Goal: Task Accomplishment & Management: Manage account settings

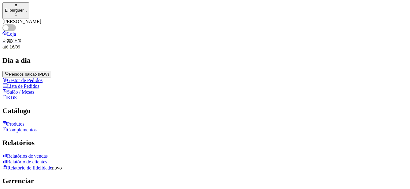
drag, startPoint x: 128, startPoint y: 160, endPoint x: 24, endPoint y: 143, distance: 104.7
click at [24, 127] on link "Produtos" at bounding box center [13, 123] width 22 height 5
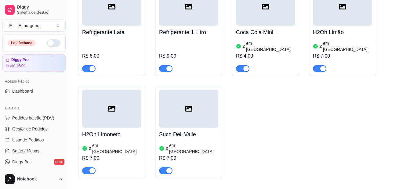
scroll to position [790, 0]
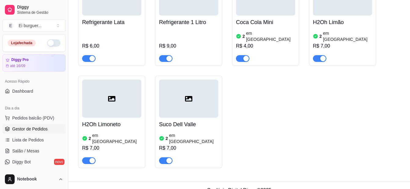
click at [25, 131] on span "Gestor de Pedidos" at bounding box center [29, 129] width 35 height 6
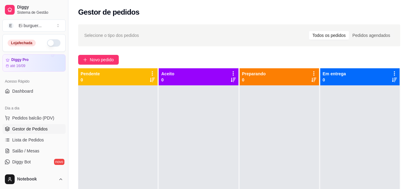
drag, startPoint x: 196, startPoint y: 168, endPoint x: 61, endPoint y: 81, distance: 160.7
click at [196, 168] on div at bounding box center [198, 179] width 79 height 189
click at [47, 41] on button "button" at bounding box center [53, 42] width 13 height 7
drag, startPoint x: 227, startPoint y: 162, endPoint x: 223, endPoint y: 163, distance: 3.7
click at [227, 162] on div at bounding box center [198, 179] width 79 height 189
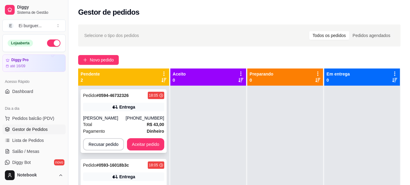
drag, startPoint x: 235, startPoint y: 150, endPoint x: 166, endPoint y: 138, distance: 70.2
click at [230, 148] on div at bounding box center [208, 177] width 76 height 185
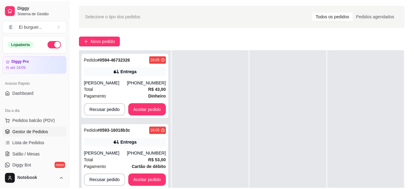
scroll to position [31, 0]
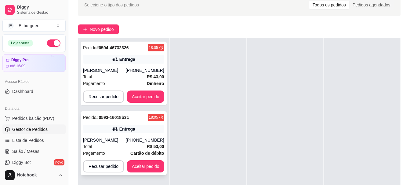
click at [114, 146] on div "Total R$ 53,00" at bounding box center [123, 146] width 81 height 7
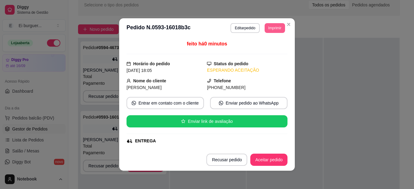
click at [273, 32] on button "Imprimir" at bounding box center [275, 28] width 20 height 10
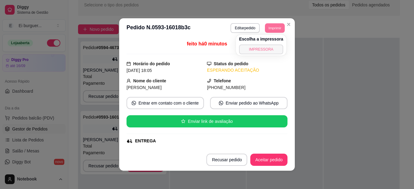
click at [269, 52] on button "IMPRESSORA" at bounding box center [261, 50] width 44 height 10
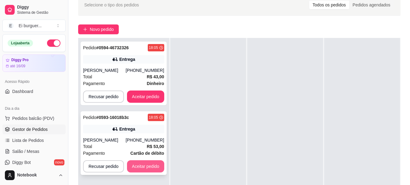
click at [145, 165] on button "Aceitar pedido" at bounding box center [145, 166] width 37 height 12
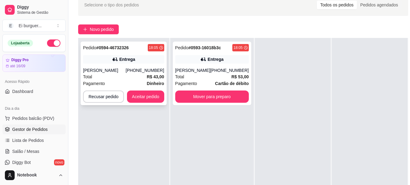
click at [101, 59] on div "Entrega" at bounding box center [123, 59] width 81 height 9
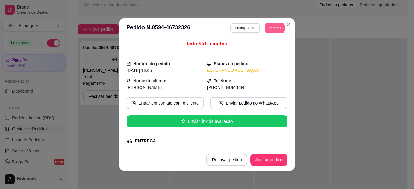
click at [272, 30] on button "Imprimir" at bounding box center [275, 27] width 20 height 9
click at [269, 51] on button "IMPRESSORA" at bounding box center [261, 50] width 44 height 10
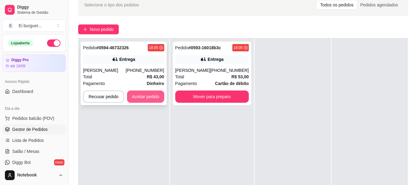
click at [154, 101] on button "Aceitar pedido" at bounding box center [145, 96] width 37 height 12
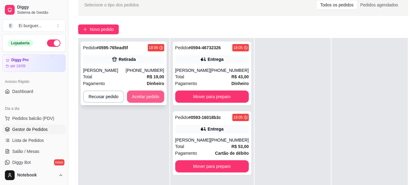
click at [149, 97] on button "Aceitar pedido" at bounding box center [145, 96] width 37 height 12
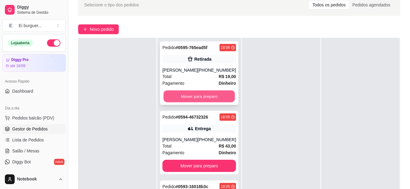
click at [211, 96] on button "Mover para preparo" at bounding box center [199, 97] width 71 height 12
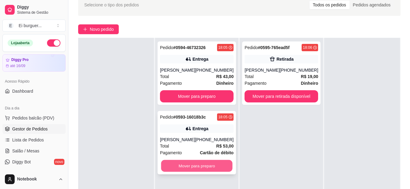
click at [207, 163] on button "Mover para preparo" at bounding box center [196, 166] width 71 height 12
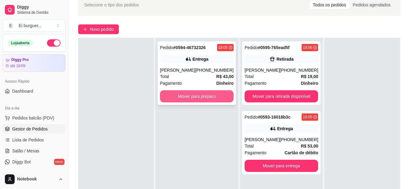
click at [189, 98] on button "Mover para preparo" at bounding box center [197, 96] width 74 height 12
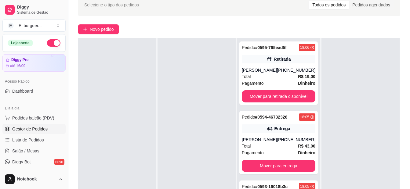
drag, startPoint x: 180, startPoint y: 67, endPoint x: 171, endPoint y: 63, distance: 10.7
click at [179, 66] on div at bounding box center [196, 132] width 78 height 189
click at [29, 117] on span "Pedidos balcão (PDV)" at bounding box center [33, 118] width 42 height 6
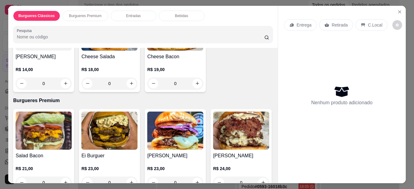
scroll to position [92, 0]
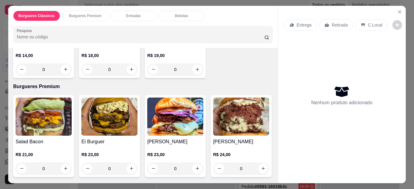
click at [64, 167] on div "0" at bounding box center [44, 169] width 56 height 12
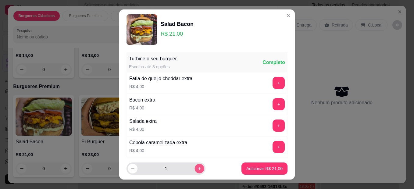
click at [197, 168] on icon "increase-product-quantity" at bounding box center [199, 169] width 5 height 5
type input "2"
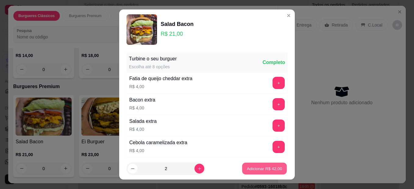
click at [250, 170] on p "Adicionar R$ 42,00" at bounding box center [264, 169] width 35 height 6
type input "2"
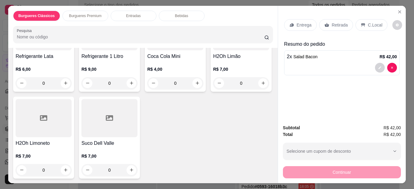
scroll to position [519, 0]
click at [65, 89] on div "0" at bounding box center [44, 83] width 56 height 12
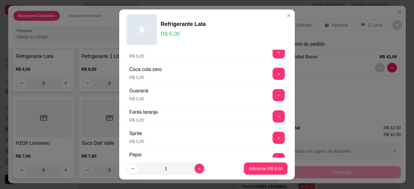
scroll to position [61, 0]
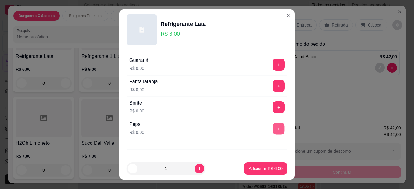
click at [273, 126] on button "+" at bounding box center [279, 129] width 12 height 12
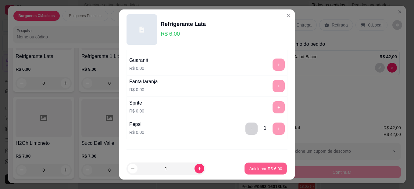
click at [265, 171] on p "Adicionar R$ 6,00" at bounding box center [265, 169] width 33 height 6
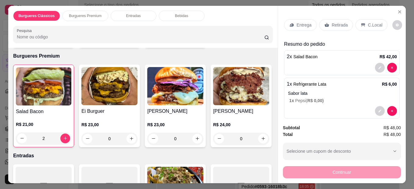
scroll to position [0, 0]
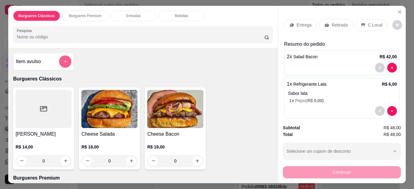
click at [63, 59] on icon "add-separate-item" at bounding box center [65, 61] width 5 height 5
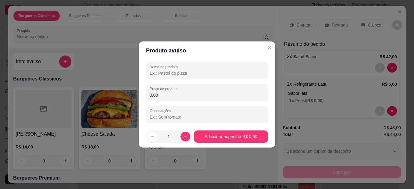
click at [188, 71] on input "Nome do produto" at bounding box center [207, 73] width 115 height 6
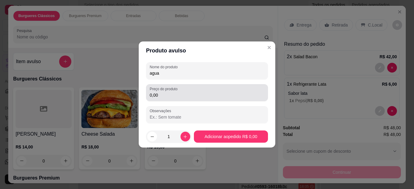
type input "agua"
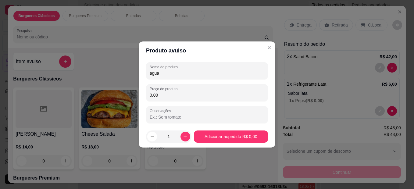
click at [179, 98] on input "0,00" at bounding box center [207, 95] width 115 height 6
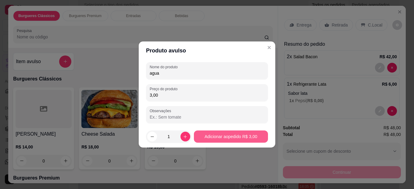
type input "3,00"
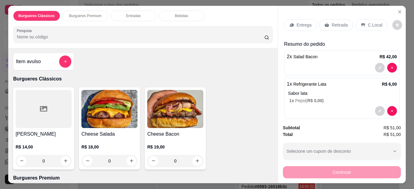
click at [326, 23] on icon at bounding box center [327, 25] width 5 height 5
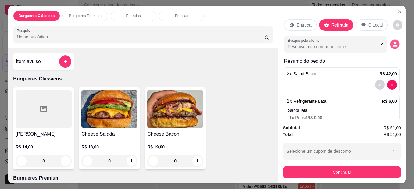
click at [390, 40] on button "decrease-product-quantity" at bounding box center [394, 43] width 9 height 9
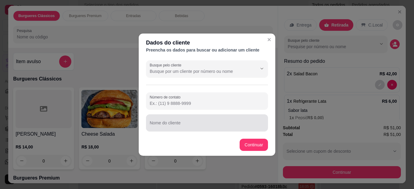
click at [186, 121] on div at bounding box center [207, 123] width 115 height 12
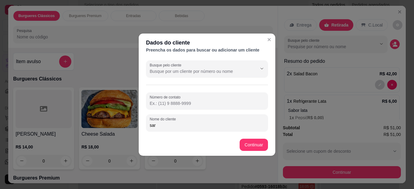
type input "[PERSON_NAME]"
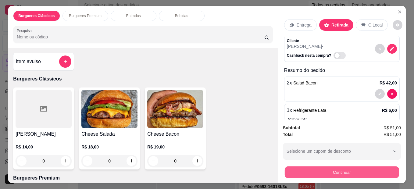
click at [352, 167] on button "Continuar" at bounding box center [342, 173] width 114 height 12
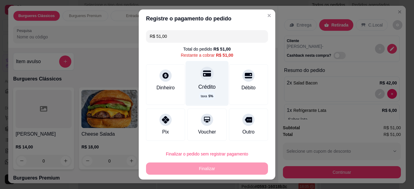
click at [193, 82] on div "Crédito taxa 5 %" at bounding box center [207, 83] width 43 height 45
type input "R$ 0,00"
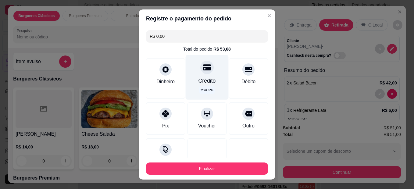
scroll to position [47, 0]
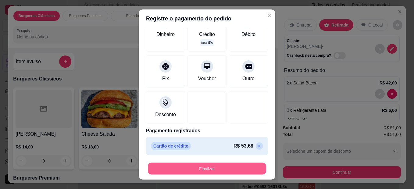
click at [184, 170] on button "Finalizar" at bounding box center [207, 169] width 118 height 12
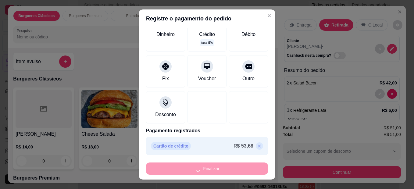
type input "0"
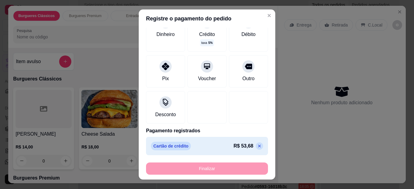
type input "-R$ 51,00"
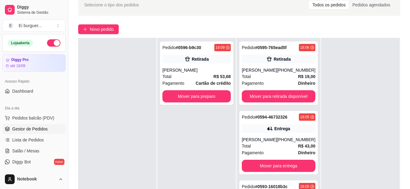
click at [178, 120] on div "Pedido # 0596-b9c30 18:09 Retirada sara Total R$ 53,68 Pagamento Cartão de créd…" at bounding box center [196, 132] width 78 height 189
click at [38, 120] on span "Pedidos balcão (PDV)" at bounding box center [33, 118] width 42 height 6
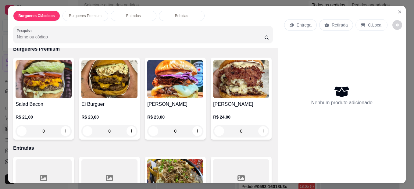
scroll to position [153, 0]
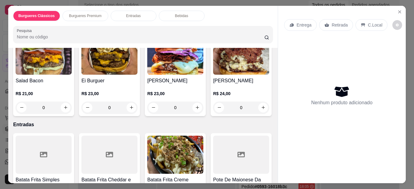
click at [128, 106] on div "0" at bounding box center [109, 108] width 56 height 12
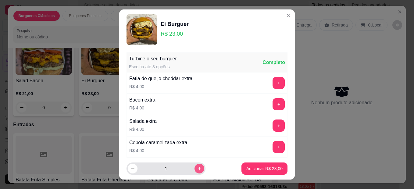
click at [198, 169] on icon "increase-product-quantity" at bounding box center [199, 168] width 3 height 3
type input "2"
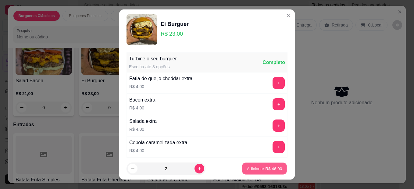
click at [253, 171] on p "Adicionar R$ 46,00" at bounding box center [264, 169] width 35 height 6
type input "2"
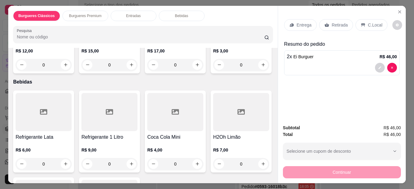
scroll to position [305, 0]
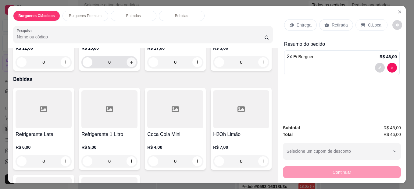
click at [130, 64] on icon "increase-product-quantity" at bounding box center [131, 62] width 5 height 5
type input "1"
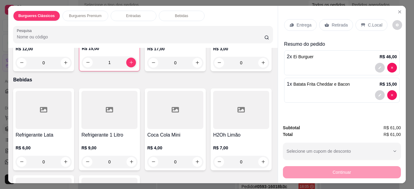
click at [335, 19] on div "Retirada" at bounding box center [336, 25] width 34 height 12
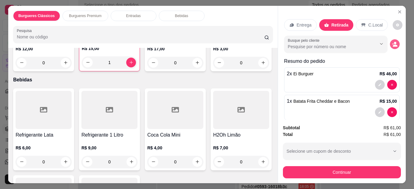
click at [392, 41] on icon "decrease-product-quantity" at bounding box center [394, 43] width 5 height 5
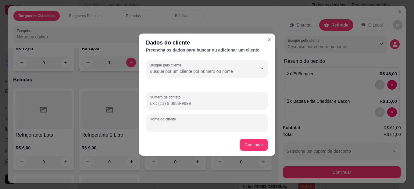
click at [216, 122] on input "Nome do cliente" at bounding box center [207, 125] width 115 height 6
type input "[PERSON_NAME]"
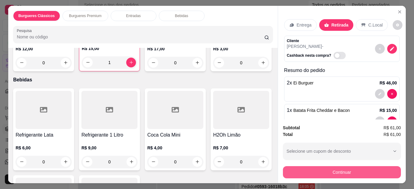
click at [308, 171] on button "Continuar" at bounding box center [342, 172] width 118 height 12
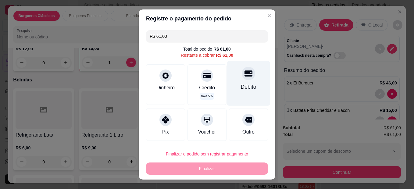
click at [245, 70] on icon at bounding box center [249, 74] width 8 height 8
type input "R$ 0,00"
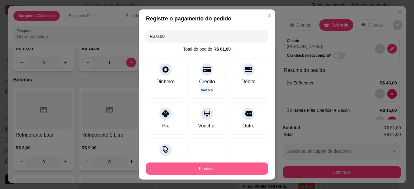
click at [225, 170] on button "Finalizar" at bounding box center [207, 169] width 122 height 12
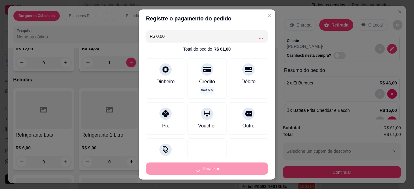
type input "0"
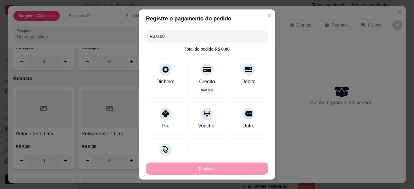
type input "-R$ 61,00"
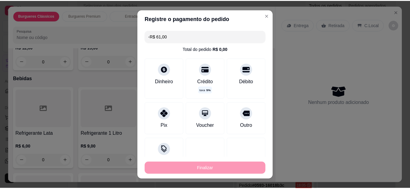
scroll to position [305, 0]
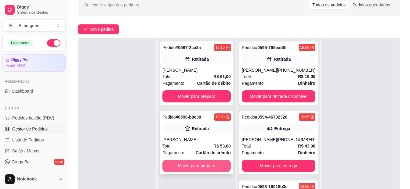
click at [192, 163] on button "Mover para preparo" at bounding box center [196, 166] width 68 height 12
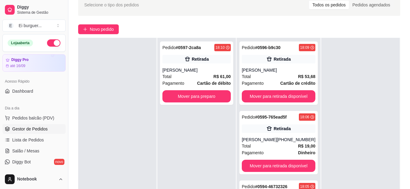
click at [212, 133] on div "Pedido # 0597-2ca8a 18:10 Retirada Marcos Total R$ 61,00 Pagamento Cartão de dé…" at bounding box center [196, 132] width 78 height 189
click at [206, 154] on div "Pedido # 0597-2ca8a 18:10 Retirada Marcos Total R$ 61,00 Pagamento Cartão de dé…" at bounding box center [196, 132] width 78 height 189
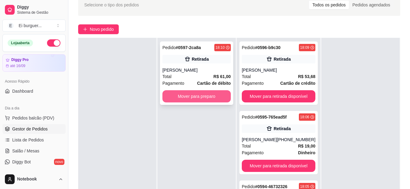
click at [198, 99] on button "Mover para preparo" at bounding box center [196, 96] width 68 height 12
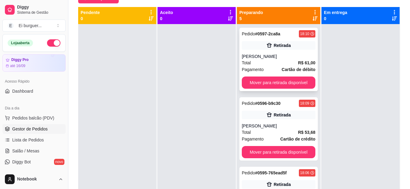
scroll to position [61, 0]
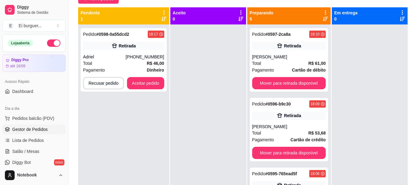
click at [175, 65] on div at bounding box center [208, 116] width 76 height 185
click at [156, 85] on button "Aceitar pedido" at bounding box center [146, 83] width 36 height 12
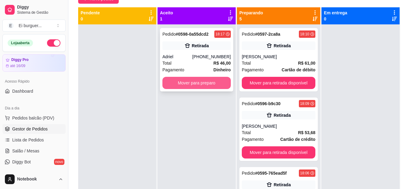
click at [197, 84] on button "Mover para preparo" at bounding box center [196, 83] width 68 height 12
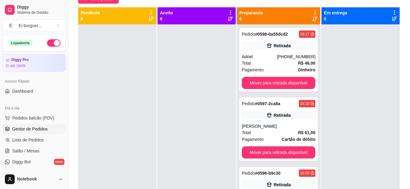
drag, startPoint x: 192, startPoint y: 63, endPoint x: 186, endPoint y: 62, distance: 5.9
click at [192, 63] on div at bounding box center [196, 118] width 78 height 189
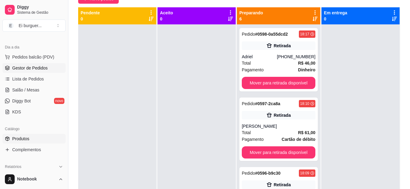
click at [23, 141] on span "Produtos" at bounding box center [20, 139] width 17 height 6
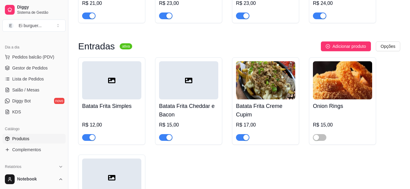
scroll to position [488, 0]
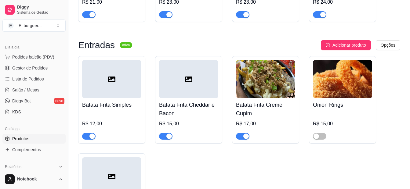
click at [242, 138] on span "button" at bounding box center [242, 136] width 13 height 7
click at [70, 32] on div "Barato do dia pausada Adicionar produto Opções Chesse Bacon R$ 19,00 R$ 14,00 C…" at bounding box center [238, 21] width 341 height 924
click at [41, 66] on span "Gestor de Pedidos" at bounding box center [29, 68] width 35 height 6
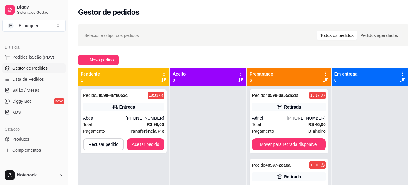
click at [186, 155] on div at bounding box center [208, 177] width 76 height 185
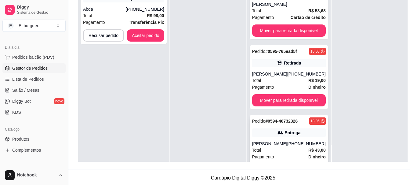
scroll to position [143, 0]
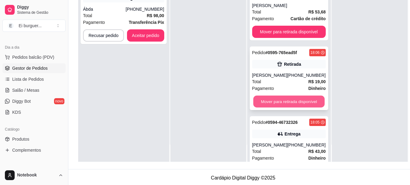
click at [282, 99] on button "Mover para retirada disponível" at bounding box center [288, 102] width 71 height 12
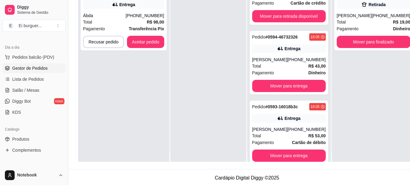
scroll to position [0, 0]
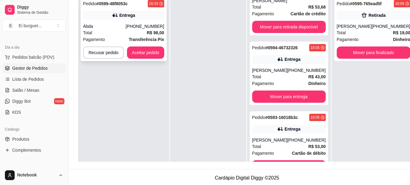
click at [142, 30] on div "Total R$ 98,00" at bounding box center [123, 32] width 81 height 7
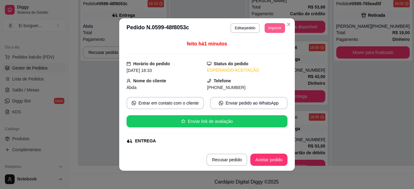
click at [272, 27] on button "Imprimir" at bounding box center [275, 28] width 20 height 10
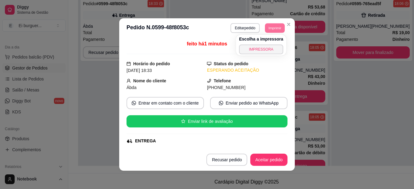
click at [271, 44] on div "Escolha a impressora IMPRESSORA" at bounding box center [261, 45] width 50 height 21
click at [271, 48] on button "IMPRESSORA" at bounding box center [261, 50] width 44 height 10
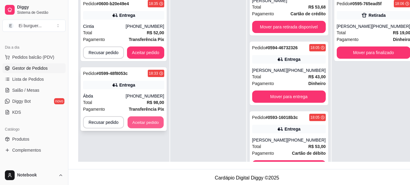
click at [155, 123] on button "Aceitar pedido" at bounding box center [146, 122] width 36 height 12
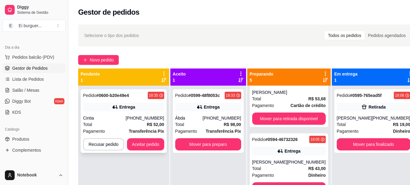
click at [121, 115] on div "Cintia" at bounding box center [104, 118] width 43 height 6
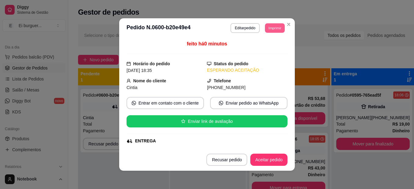
click at [268, 26] on button "Imprimir" at bounding box center [275, 27] width 20 height 9
click at [273, 45] on button "IMPRESSORA" at bounding box center [261, 49] width 43 height 9
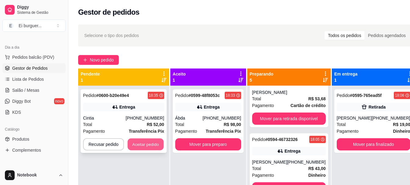
click at [151, 142] on button "Aceitar pedido" at bounding box center [146, 144] width 36 height 12
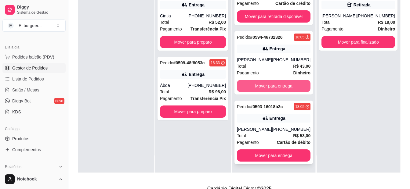
scroll to position [92, 0]
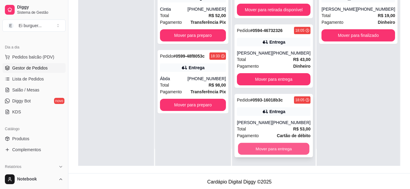
click at [267, 148] on button "Mover para entrega" at bounding box center [273, 149] width 71 height 12
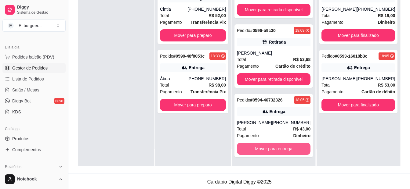
scroll to position [95, 0]
click at [182, 145] on div "Pedido # 0600-b20e49e4 18:35 Entrega Cintia [PHONE_NUMBER] Total R$ 52,00 Pagam…" at bounding box center [193, 71] width 76 height 189
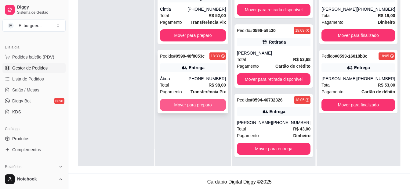
click at [190, 103] on button "Mover para preparo" at bounding box center [193, 105] width 66 height 12
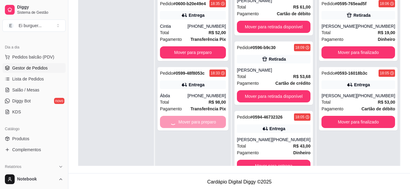
scroll to position [165, 0]
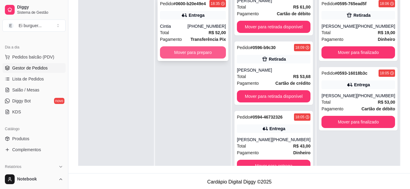
click at [203, 54] on button "Mover para preparo" at bounding box center [193, 52] width 66 height 12
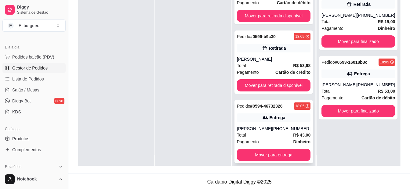
scroll to position [17, 0]
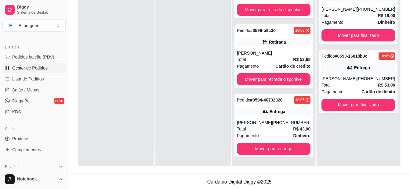
click at [175, 52] on div at bounding box center [193, 71] width 76 height 189
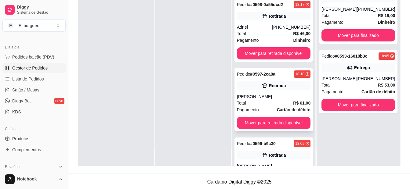
scroll to position [112, 0]
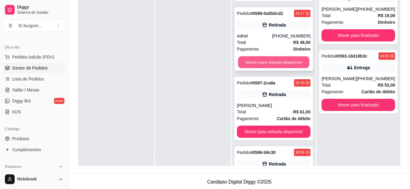
click at [270, 63] on button "Mover para retirada disponível" at bounding box center [273, 62] width 71 height 12
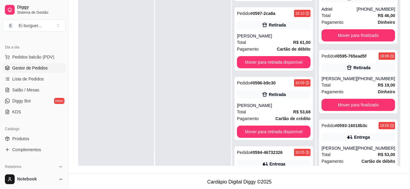
click at [190, 149] on div at bounding box center [193, 71] width 76 height 189
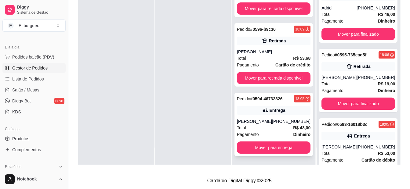
scroll to position [93, 0]
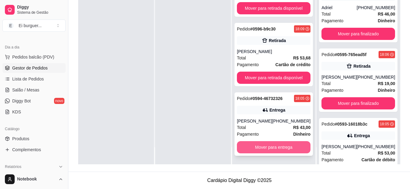
click at [281, 146] on button "Mover para entrega" at bounding box center [274, 147] width 74 height 12
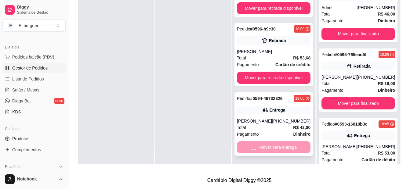
scroll to position [95, 0]
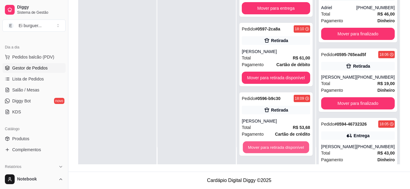
click at [281, 146] on button "Mover para retirada disponível" at bounding box center [276, 148] width 66 height 12
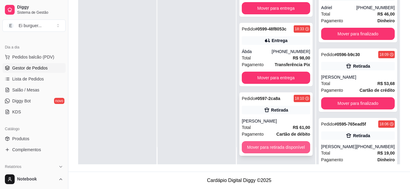
scroll to position [26, 0]
click at [279, 143] on button "Mover para retirada disponível" at bounding box center [276, 148] width 66 height 12
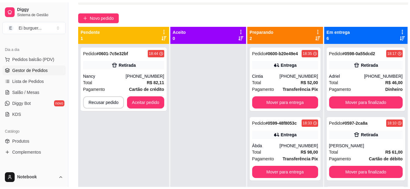
scroll to position [0, 0]
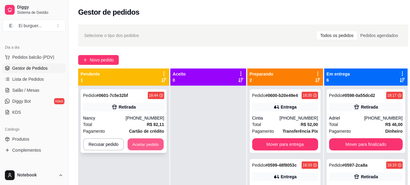
click at [153, 141] on button "Aceitar pedido" at bounding box center [146, 144] width 36 height 12
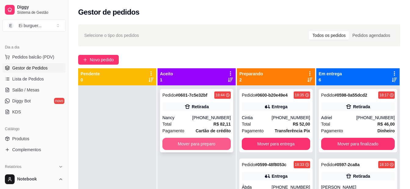
click at [195, 143] on button "Mover para preparo" at bounding box center [196, 144] width 68 height 12
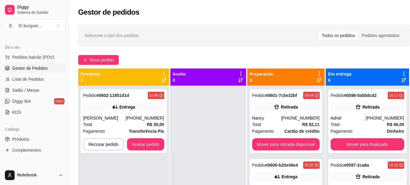
click at [170, 96] on div at bounding box center [208, 177] width 76 height 185
click at [134, 117] on div "[PHONE_NUMBER]" at bounding box center [145, 118] width 38 height 6
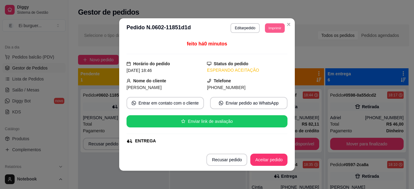
click at [265, 30] on button "Imprimir" at bounding box center [275, 27] width 20 height 9
click at [265, 53] on button "IMPRESSORA" at bounding box center [261, 49] width 43 height 9
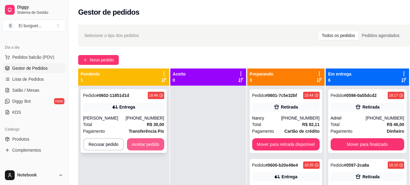
click at [136, 147] on button "Aceitar pedido" at bounding box center [145, 144] width 37 height 12
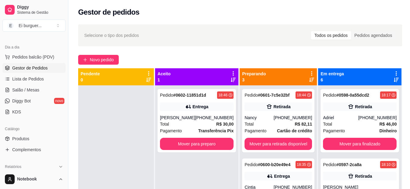
click at [100, 157] on div at bounding box center [116, 179] width 76 height 189
click at [205, 149] on button "Mover para preparo" at bounding box center [196, 144] width 71 height 12
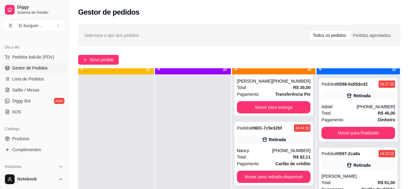
scroll to position [95, 0]
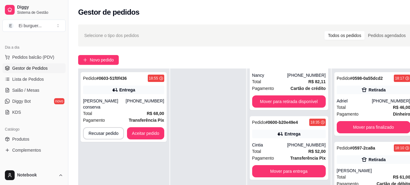
drag, startPoint x: 211, startPoint y: 160, endPoint x: 214, endPoint y: 152, distance: 9.1
click at [212, 157] on div at bounding box center [208, 160] width 76 height 185
click at [139, 102] on div "[PHONE_NUMBER]" at bounding box center [145, 104] width 38 height 12
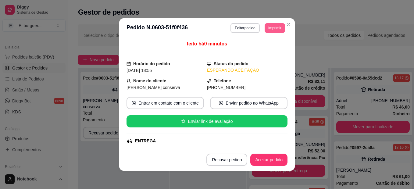
click at [269, 30] on button "Imprimir" at bounding box center [275, 28] width 20 height 10
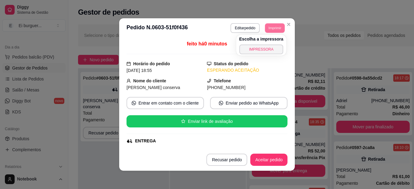
click at [265, 44] on div "Escolha a impressora IMPRESSORA" at bounding box center [261, 45] width 50 height 21
click at [266, 47] on button "IMPRESSORA" at bounding box center [262, 50] width 44 height 10
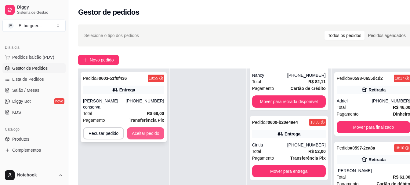
click at [153, 127] on button "Aceitar pedido" at bounding box center [145, 133] width 37 height 12
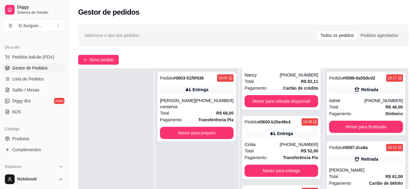
drag, startPoint x: 235, startPoint y: 158, endPoint x: 230, endPoint y: 160, distance: 5.4
click at [240, 158] on div "Pedido # 0602-11851d1d 18:46 Entrega Clara [PHONE_NUMBER] Total R$ 30,00 Pagame…" at bounding box center [281, 162] width 83 height 189
drag, startPoint x: 172, startPoint y: 160, endPoint x: 181, endPoint y: 157, distance: 9.6
click at [172, 160] on div "Pedido # 0603-51f0f436 18:55 Entrega [PERSON_NAME] conserva [PHONE_NUMBER] Tota…" at bounding box center [196, 162] width 83 height 189
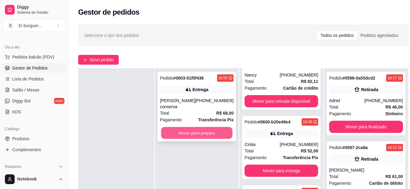
click at [201, 129] on button "Mover para preparo" at bounding box center [196, 133] width 71 height 12
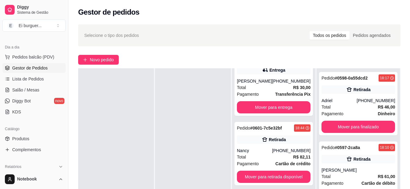
scroll to position [165, 0]
drag, startPoint x: 179, startPoint y: 157, endPoint x: 159, endPoint y: 147, distance: 23.1
click at [177, 155] on div at bounding box center [193, 162] width 76 height 189
click at [198, 157] on div at bounding box center [193, 162] width 76 height 189
click at [227, 165] on div at bounding box center [193, 162] width 76 height 189
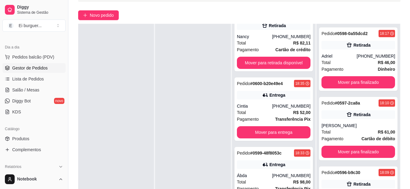
scroll to position [93, 0]
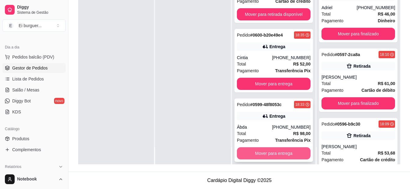
click at [280, 152] on button "Mover para entrega" at bounding box center [274, 153] width 74 height 12
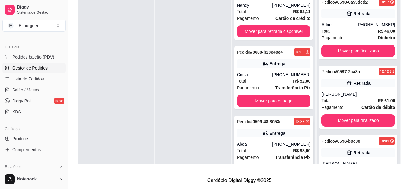
scroll to position [17, 0]
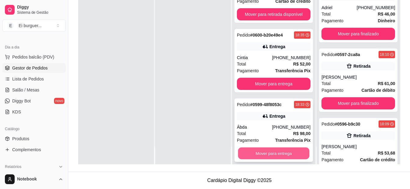
click at [284, 150] on button "Mover para entrega" at bounding box center [273, 154] width 71 height 12
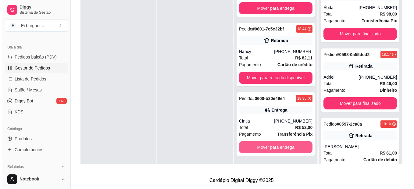
scroll to position [95, 0]
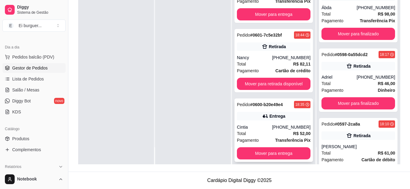
click at [279, 137] on span "Transferência Pix" at bounding box center [292, 140] width 35 height 7
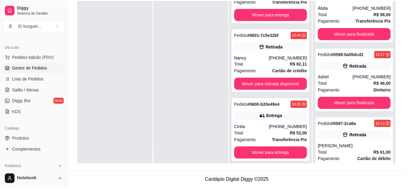
scroll to position [61, 0]
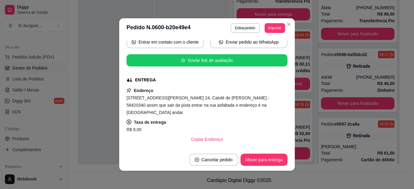
click at [292, 126] on div "feito há 23 minutos Horário do pedido [DATE] 18:35 Status do pedido PREPARANDO …" at bounding box center [207, 93] width 176 height 111
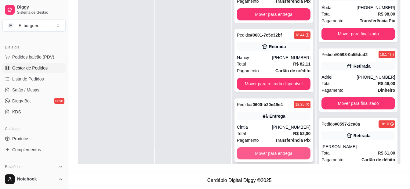
click at [296, 148] on button "Mover para entrega" at bounding box center [274, 153] width 74 height 12
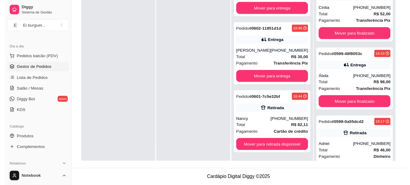
scroll to position [26, 0]
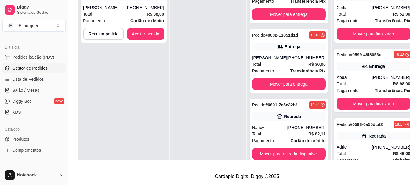
click at [112, 75] on div "Pedido # 0604-6f17ab3c 18:59 Entrega [PERSON_NAME] [PHONE_NUMBER] Total R$ 38,0…" at bounding box center [123, 67] width 91 height 185
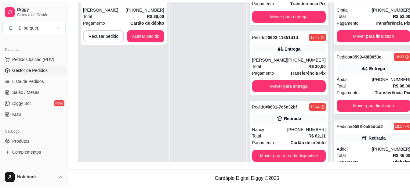
scroll to position [0, 0]
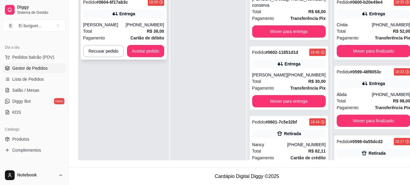
click at [141, 30] on div "Total R$ 38,00" at bounding box center [123, 31] width 81 height 7
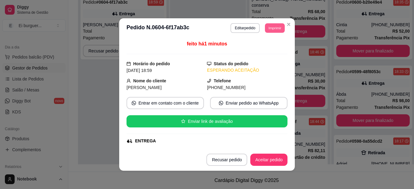
click at [271, 27] on button "Imprimir" at bounding box center [275, 27] width 20 height 9
click at [259, 51] on button "IMPRESSORA" at bounding box center [261, 50] width 44 height 10
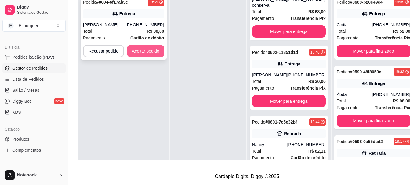
click at [153, 54] on button "Aceitar pedido" at bounding box center [145, 51] width 37 height 12
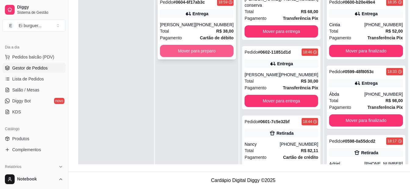
click at [191, 52] on button "Mover para preparo" at bounding box center [197, 51] width 74 height 12
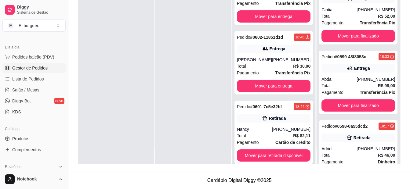
scroll to position [17, 0]
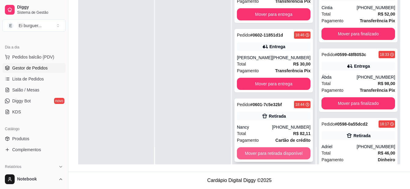
click at [270, 147] on button "Mover para retirada disponível" at bounding box center [274, 153] width 74 height 12
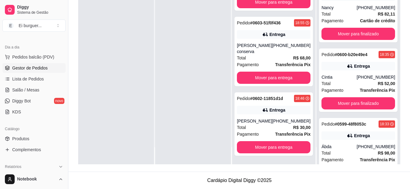
scroll to position [26, 0]
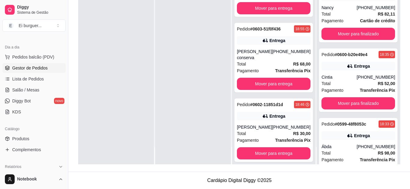
click at [90, 103] on div at bounding box center [116, 69] width 76 height 189
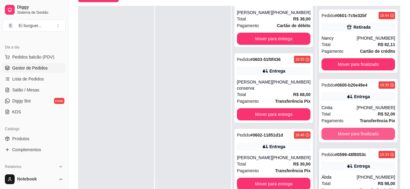
scroll to position [31, 0]
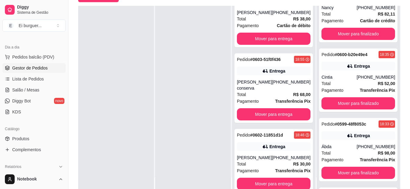
click at [142, 165] on div at bounding box center [116, 100] width 76 height 189
click at [33, 58] on span "Pedidos balcão (PDV)" at bounding box center [33, 57] width 42 height 6
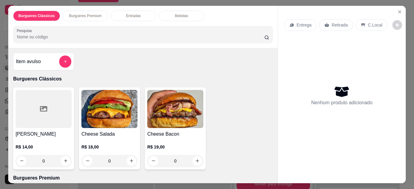
click at [129, 157] on div "0" at bounding box center [109, 161] width 56 height 12
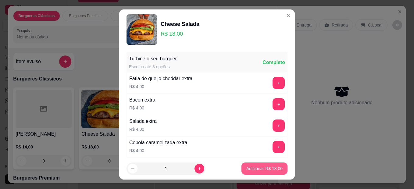
click at [261, 165] on button "Adicionar R$ 18,00" at bounding box center [265, 169] width 46 height 12
type input "1"
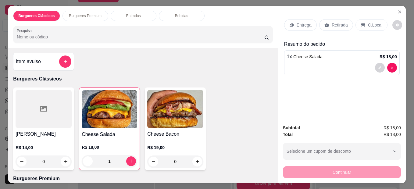
click at [195, 160] on div "0" at bounding box center [175, 162] width 56 height 12
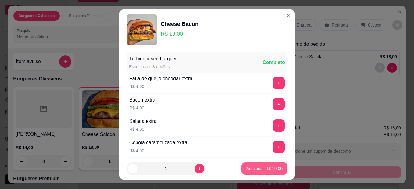
click at [253, 171] on p "Adicionar R$ 19,00" at bounding box center [265, 169] width 36 height 6
type input "1"
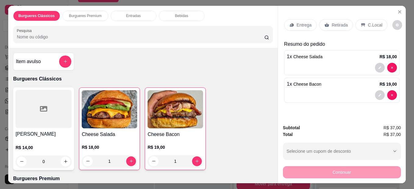
click at [338, 19] on div "Retirada" at bounding box center [336, 25] width 34 height 12
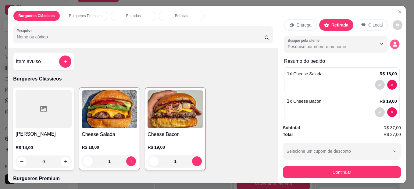
click at [391, 43] on button "decrease-product-quantity" at bounding box center [394, 43] width 9 height 9
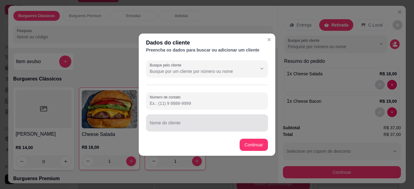
click at [209, 123] on input "Nome do cliente" at bounding box center [207, 125] width 115 height 6
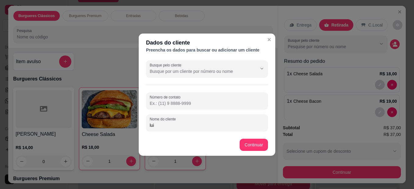
type input "[PERSON_NAME]"
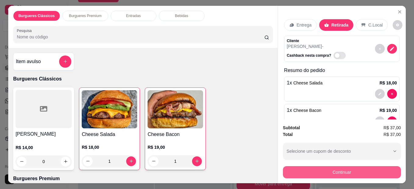
click at [315, 168] on button "Continuar" at bounding box center [342, 172] width 118 height 12
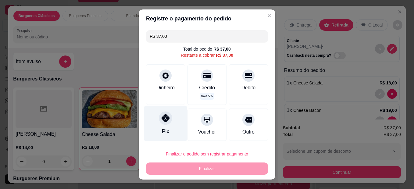
click at [162, 130] on div "Pix" at bounding box center [165, 132] width 7 height 8
type input "R$ 0,00"
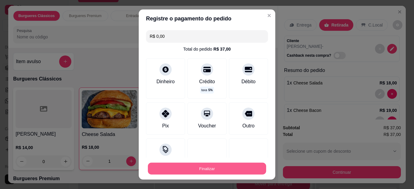
click at [190, 170] on button "Finalizar" at bounding box center [207, 169] width 118 height 12
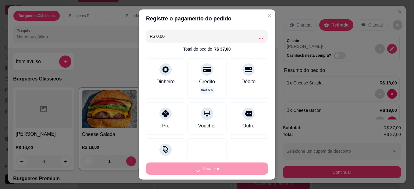
type input "0"
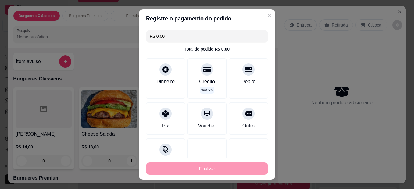
type input "-R$ 37,00"
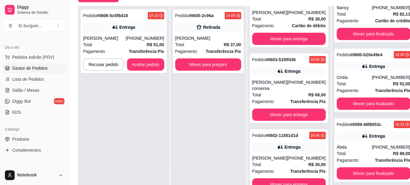
click at [213, 105] on div "Pedido # 0605-2c96a 19:09 Retirada luiz Total R$ 37,00 Pagamento Transferência …" at bounding box center [208, 98] width 76 height 185
click at [135, 43] on div "Total R$ 51,00" at bounding box center [123, 44] width 81 height 7
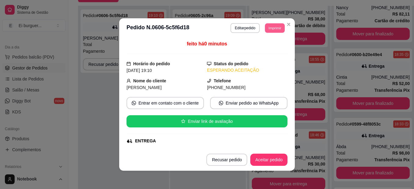
click at [269, 32] on button "Imprimir" at bounding box center [275, 27] width 20 height 9
click at [268, 50] on button "IMPRESSORA" at bounding box center [261, 49] width 43 height 9
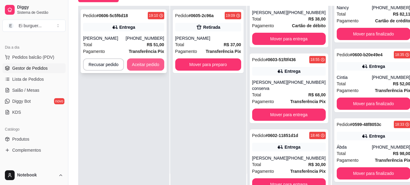
click at [153, 60] on button "Aceitar pedido" at bounding box center [145, 64] width 37 height 12
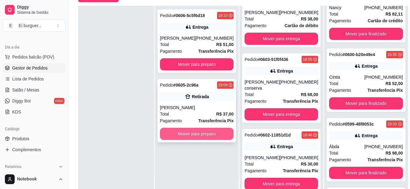
click at [207, 135] on button "Mover para preparo" at bounding box center [197, 134] width 74 height 12
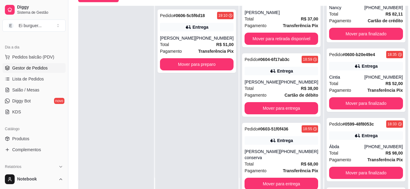
scroll to position [95, 0]
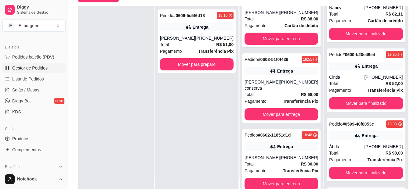
click at [107, 62] on div at bounding box center [116, 100] width 76 height 189
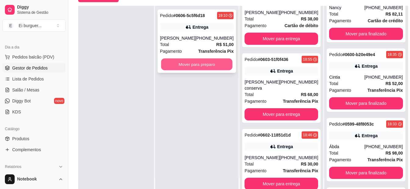
click at [207, 62] on button "Mover para preparo" at bounding box center [196, 65] width 71 height 12
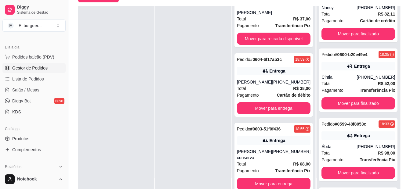
scroll to position [165, 0]
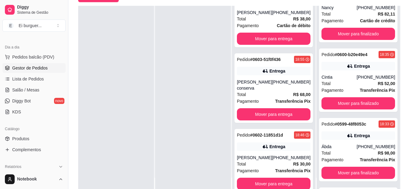
drag, startPoint x: 206, startPoint y: 60, endPoint x: 202, endPoint y: 60, distance: 4.1
click at [204, 59] on div at bounding box center [193, 100] width 76 height 189
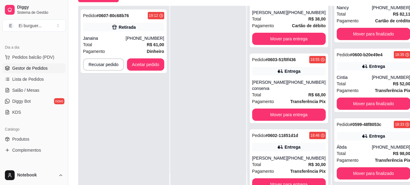
click at [153, 163] on div "Pedido # 0607-80c68b76 19:12 Retirada Janaina [PHONE_NUMBER] Total R$ 61,00 Pag…" at bounding box center [123, 98] width 91 height 185
click at [151, 70] on button "Aceitar pedido" at bounding box center [146, 65] width 36 height 12
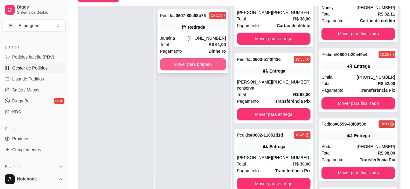
click at [166, 69] on button "Mover para preparo" at bounding box center [193, 64] width 66 height 12
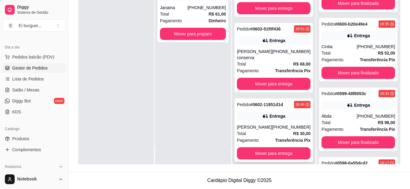
click at [259, 124] on div "[PERSON_NAME]" at bounding box center [254, 127] width 35 height 6
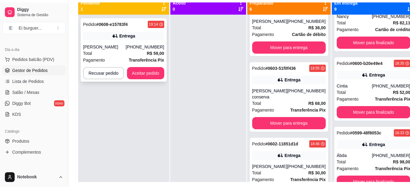
scroll to position [63, 0]
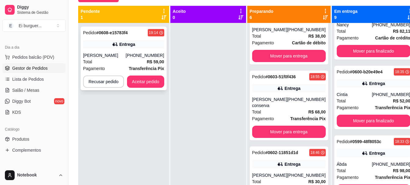
click at [125, 57] on div "[PERSON_NAME]" at bounding box center [104, 55] width 43 height 6
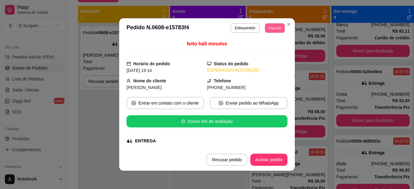
click at [276, 26] on button "Imprimir" at bounding box center [275, 27] width 20 height 9
click at [269, 47] on button "IMPRESSORA" at bounding box center [261, 49] width 43 height 9
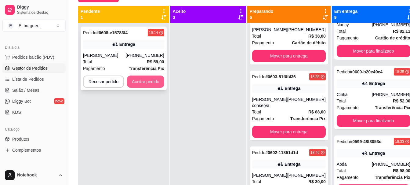
click at [147, 85] on button "Aceitar pedido" at bounding box center [145, 81] width 37 height 12
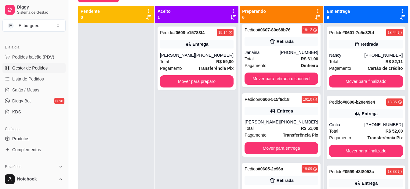
scroll to position [0, 0]
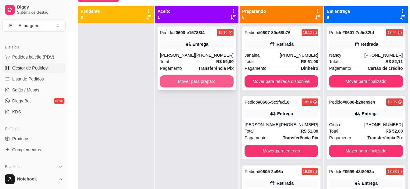
click at [187, 84] on button "Mover para preparo" at bounding box center [197, 81] width 74 height 12
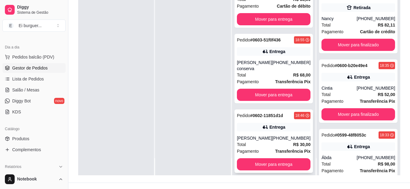
scroll to position [93, 0]
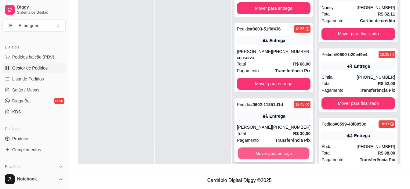
click at [277, 148] on button "Mover para entrega" at bounding box center [273, 154] width 71 height 12
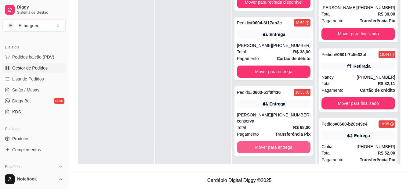
scroll to position [234, 0]
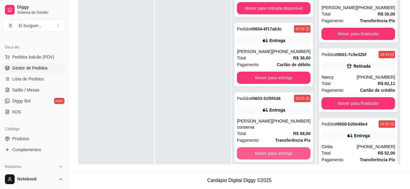
click at [277, 147] on button "Mover para entrega" at bounding box center [274, 153] width 74 height 12
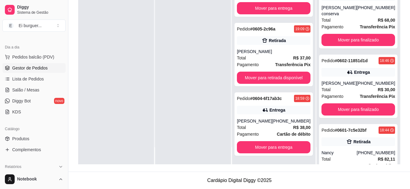
scroll to position [165, 0]
click at [112, 62] on div at bounding box center [116, 69] width 76 height 189
click at [88, 110] on div at bounding box center [116, 69] width 76 height 189
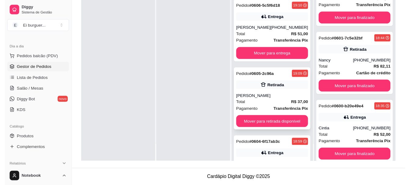
scroll to position [104, 0]
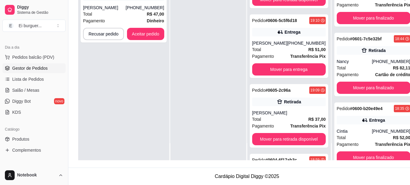
click at [220, 59] on div at bounding box center [208, 67] width 76 height 185
click at [83, 57] on div "Pedido # 0609-5f9852d8 19:29 Entrega [PERSON_NAME] [PHONE_NUMBER] Total R$ 47,0…" at bounding box center [123, 67] width 91 height 185
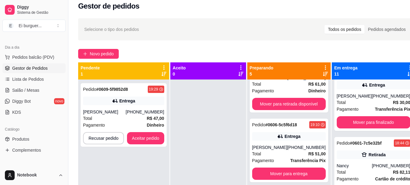
scroll to position [0, 0]
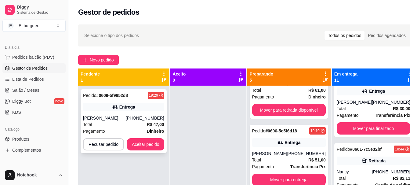
click at [124, 122] on div "Total R$ 47,00" at bounding box center [123, 124] width 81 height 7
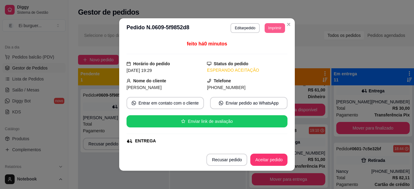
click at [270, 28] on button "Imprimir" at bounding box center [275, 28] width 20 height 10
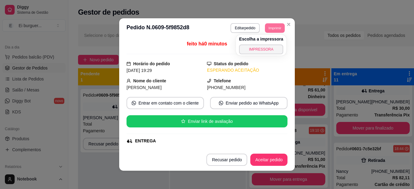
click at [268, 56] on div "feito há 0 minutos Horário do pedido [DATE] 19:29 Status do pedido ESPERANDO AC…" at bounding box center [207, 93] width 161 height 106
click at [273, 27] on button "Imprimir" at bounding box center [275, 27] width 20 height 9
click at [272, 49] on button "IMPRESSORA" at bounding box center [262, 50] width 44 height 10
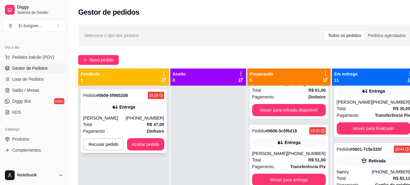
click at [150, 148] on button "Aceitar pedido" at bounding box center [145, 144] width 37 height 12
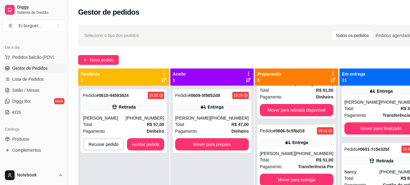
click at [152, 168] on div "Pedido # 0610-44593824 19:30 Retirada [PERSON_NAME] [PHONE_NUMBER] Total R$ 57,…" at bounding box center [123, 177] width 91 height 185
click at [221, 146] on button "Mover para preparo" at bounding box center [212, 144] width 74 height 12
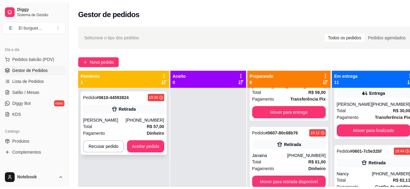
scroll to position [173, 0]
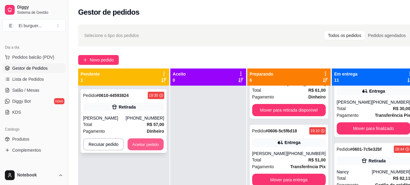
click at [144, 147] on button "Aceitar pedido" at bounding box center [146, 144] width 36 height 12
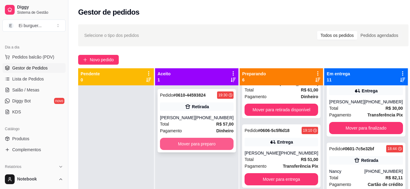
click at [187, 142] on button "Mover para preparo" at bounding box center [197, 144] width 74 height 12
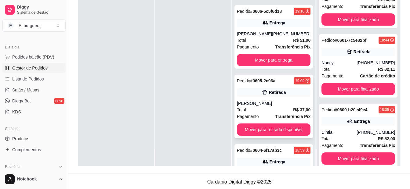
scroll to position [243, 0]
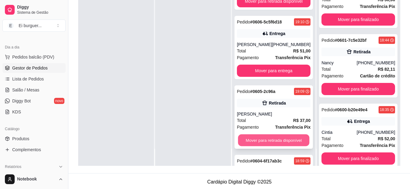
click at [280, 135] on button "Mover para retirada disponível" at bounding box center [273, 141] width 71 height 12
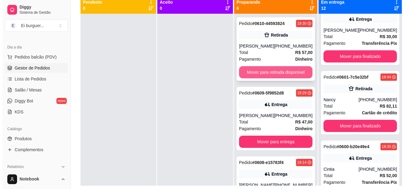
scroll to position [61, 0]
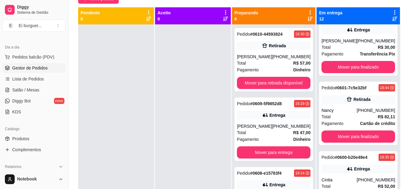
click at [204, 151] on div at bounding box center [193, 118] width 76 height 189
click at [188, 74] on div at bounding box center [193, 118] width 76 height 189
click at [20, 51] on div "Dia a dia" at bounding box center [33, 47] width 63 height 10
drag, startPoint x: 26, startPoint y: 57, endPoint x: 23, endPoint y: 52, distance: 5.5
click at [23, 52] on button "Pedidos balcão (PDV)" at bounding box center [33, 57] width 63 height 10
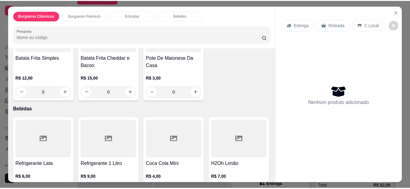
scroll to position [305, 0]
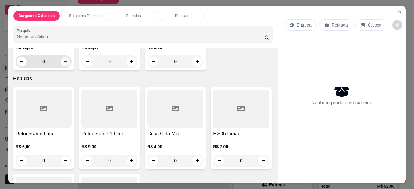
click at [64, 64] on icon "increase-product-quantity" at bounding box center [65, 61] width 5 height 5
type input "1"
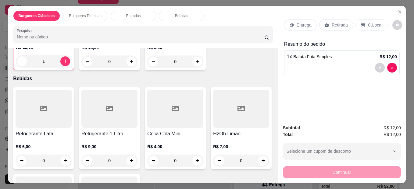
click at [327, 25] on div "Retirada" at bounding box center [336, 25] width 34 height 12
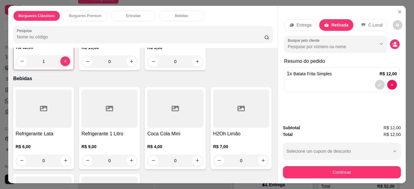
click at [397, 38] on div "Busque pelo cliente" at bounding box center [342, 44] width 116 height 17
click at [393, 45] on icon "decrease-product-quantity" at bounding box center [395, 46] width 5 height 2
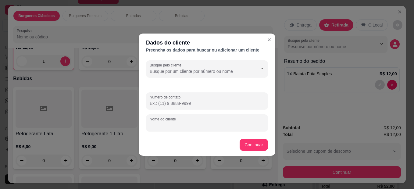
click at [193, 122] on div at bounding box center [207, 123] width 115 height 12
type input "valmir"
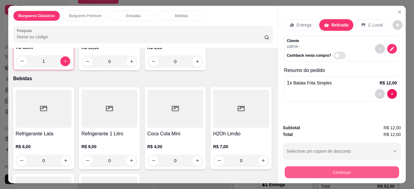
click at [302, 174] on button "Continuar" at bounding box center [342, 173] width 114 height 12
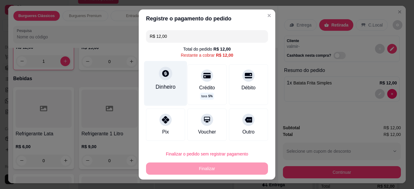
click at [162, 74] on icon at bounding box center [165, 73] width 7 height 7
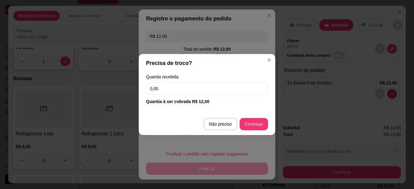
click at [240, 110] on section "Precisa de troco? Quantia recebida 0,00 Quantia à ser cobrada R$ 12,00 Não prec…" at bounding box center [207, 94] width 137 height 81
type input "R$ 0,00"
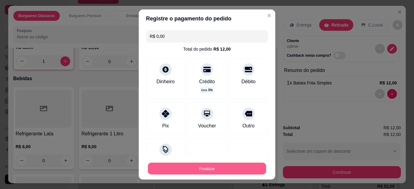
click at [246, 164] on button "Finalizar" at bounding box center [207, 169] width 118 height 12
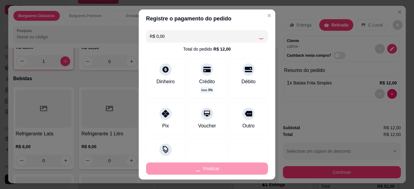
type input "0"
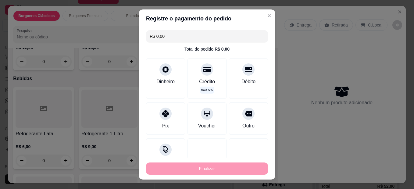
type input "-R$ 12,00"
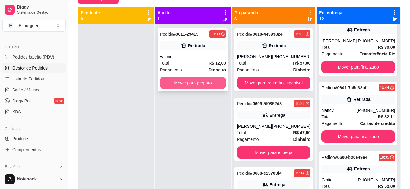
click at [220, 85] on button "Mover para preparo" at bounding box center [193, 83] width 66 height 12
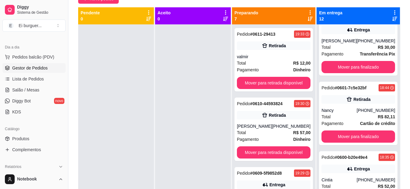
click at [175, 150] on div at bounding box center [193, 118] width 76 height 189
click at [146, 160] on div at bounding box center [116, 118] width 76 height 189
click at [104, 69] on div at bounding box center [116, 118] width 76 height 189
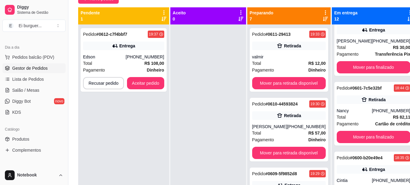
click at [114, 114] on div "Pedido # 0612-c7f4bbf7 19:37 Entrega Edson [PHONE_NUMBER] Total R$ 108,00 Pagam…" at bounding box center [123, 116] width 91 height 185
click at [117, 59] on div "Edson" at bounding box center [104, 57] width 43 height 6
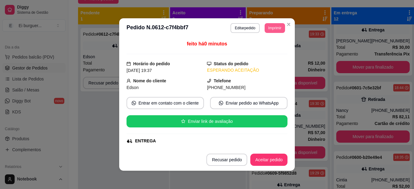
click at [268, 25] on button "Imprimir" at bounding box center [275, 28] width 20 height 10
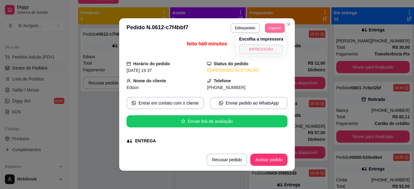
click at [262, 51] on button "IMPRESSORA" at bounding box center [261, 50] width 44 height 10
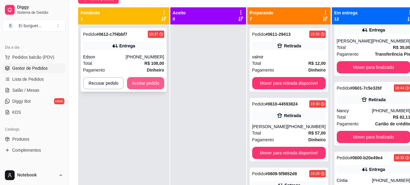
click at [141, 87] on button "Aceitar pedido" at bounding box center [145, 83] width 37 height 12
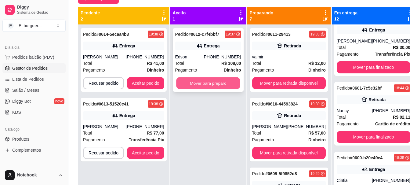
click at [212, 82] on button "Mover para preparo" at bounding box center [208, 83] width 64 height 12
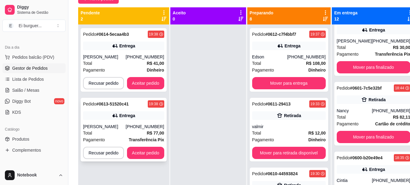
click at [111, 121] on div "Pedido # 0613-51520c41 19:38 Entrega [PERSON_NAME] [PHONE_NUMBER] Total R$ 77,0…" at bounding box center [124, 129] width 86 height 63
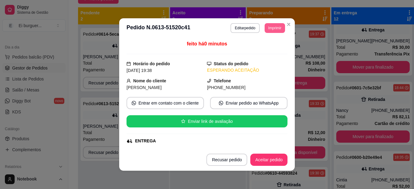
click at [270, 24] on button "Imprimir" at bounding box center [275, 28] width 20 height 10
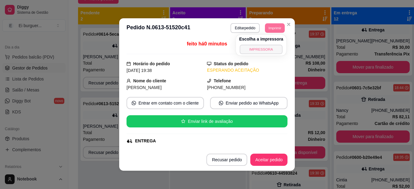
click at [269, 48] on button "IMPRESSORA" at bounding box center [261, 49] width 43 height 9
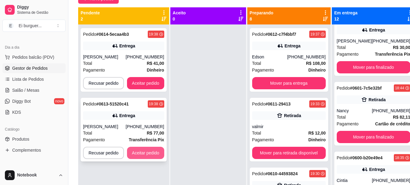
click at [146, 152] on button "Aceitar pedido" at bounding box center [145, 152] width 37 height 12
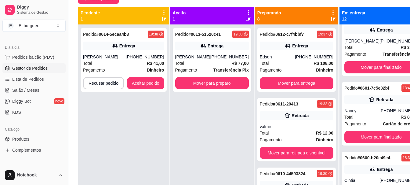
click at [182, 117] on div "Pedido # 0613-51520c41 19:38 [PERSON_NAME] [PHONE_NUMBER] Total R$ 77,00 Pagame…" at bounding box center [211, 116] width 83 height 185
click at [143, 87] on button "Aceitar pedido" at bounding box center [145, 83] width 37 height 12
click at [134, 58] on div "[PHONE_NUMBER]" at bounding box center [145, 57] width 38 height 6
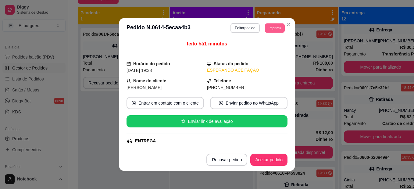
click at [269, 28] on button "Imprimir" at bounding box center [275, 27] width 20 height 9
click at [273, 50] on button "IMPRESSORA" at bounding box center [261, 50] width 44 height 10
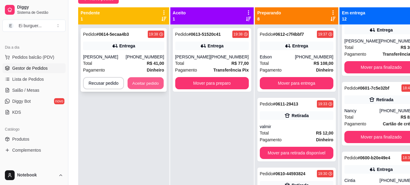
click at [146, 88] on button "Aceitar pedido" at bounding box center [146, 83] width 36 height 12
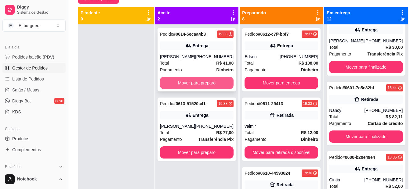
click at [185, 85] on button "Mover para preparo" at bounding box center [197, 83] width 74 height 12
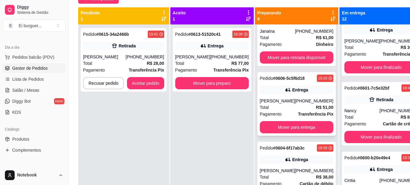
scroll to position [413, 0]
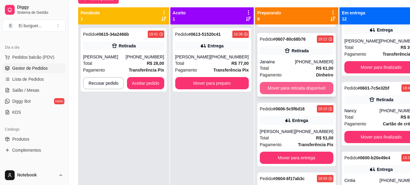
click at [281, 90] on button "Mover para retirada disponível" at bounding box center [297, 88] width 74 height 12
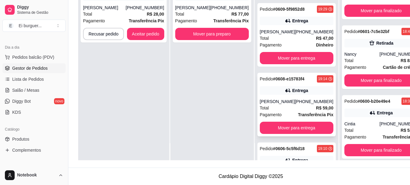
scroll to position [251, 0]
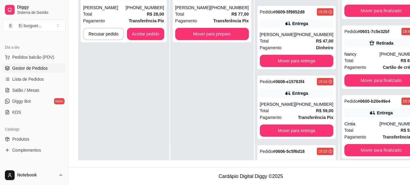
click at [145, 90] on div "Pedido # 0615-34a2466b 19:41 Retirada [PERSON_NAME] [PHONE_NUMBER] Total R$ 28,…" at bounding box center [123, 67] width 91 height 185
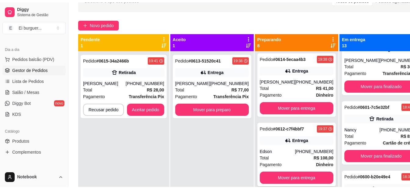
scroll to position [0, 0]
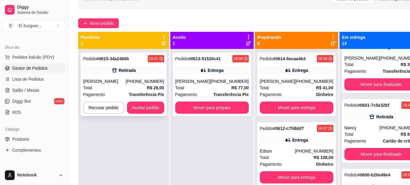
click at [136, 81] on div "[PHONE_NUMBER]" at bounding box center [145, 81] width 38 height 6
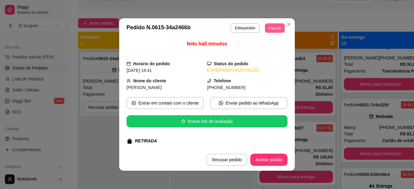
click at [272, 30] on button "Imprimir" at bounding box center [275, 27] width 20 height 9
click at [271, 44] on div "Escolha a impressora IMPRESSORA" at bounding box center [261, 45] width 50 height 21
click at [273, 46] on button "IMPRESSORA" at bounding box center [261, 50] width 44 height 10
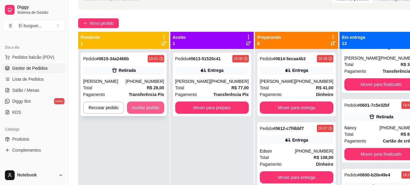
click at [151, 108] on button "Aceitar pedido" at bounding box center [145, 107] width 37 height 12
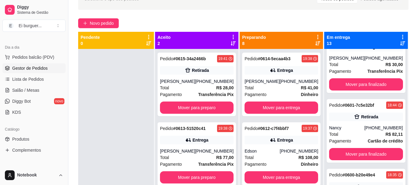
scroll to position [231, 0]
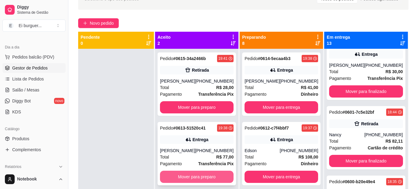
click at [181, 174] on button "Mover para preparo" at bounding box center [197, 177] width 74 height 12
click at [201, 175] on button "Mover para preparo" at bounding box center [197, 177] width 74 height 12
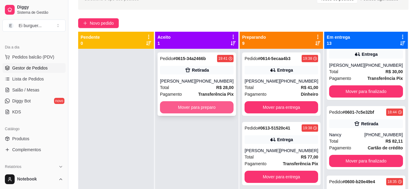
click at [176, 107] on button "Mover para preparo" at bounding box center [197, 107] width 74 height 12
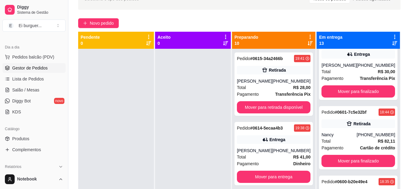
click at [103, 86] on div at bounding box center [116, 143] width 76 height 189
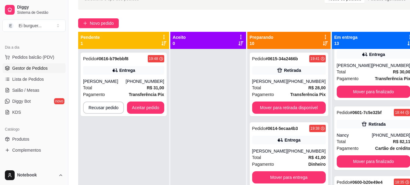
scroll to position [238, 0]
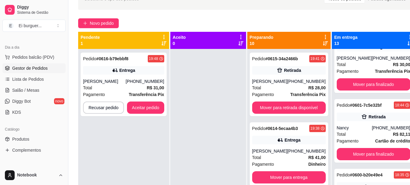
click at [198, 149] on div at bounding box center [208, 141] width 76 height 185
click at [184, 95] on div at bounding box center [208, 141] width 76 height 185
click at [114, 68] on icon at bounding box center [115, 70] width 6 height 6
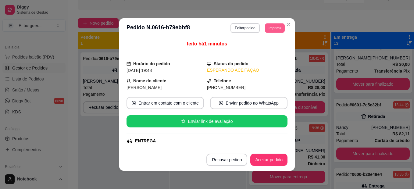
click at [273, 31] on button "Imprimir" at bounding box center [275, 27] width 20 height 9
click at [272, 47] on button "IMPRESSORA" at bounding box center [261, 49] width 43 height 9
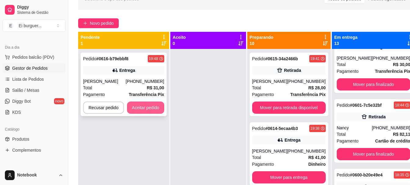
click at [150, 102] on button "Aceitar pedido" at bounding box center [145, 107] width 37 height 12
click at [139, 107] on button "Aceitar pedido" at bounding box center [146, 108] width 36 height 12
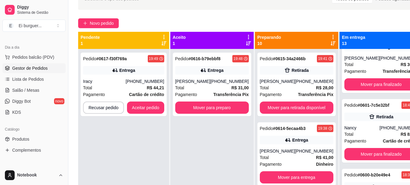
click at [178, 141] on div "Pedido # 0616-b79ebbf8 19:48 Entrega Lucas abrantes [PHONE_NUMBER] Total R$ 31,…" at bounding box center [211, 141] width 83 height 185
click at [146, 81] on div "[PHONE_NUMBER]" at bounding box center [145, 81] width 38 height 6
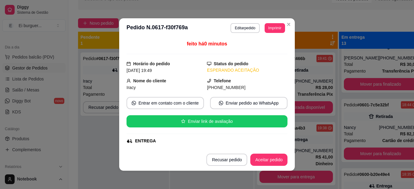
click at [276, 22] on header "**********" at bounding box center [207, 28] width 176 height 20
click at [275, 27] on button "Imprimir" at bounding box center [275, 28] width 20 height 10
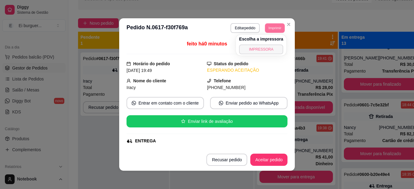
click at [270, 45] on button "IMPRESSORA" at bounding box center [261, 50] width 44 height 10
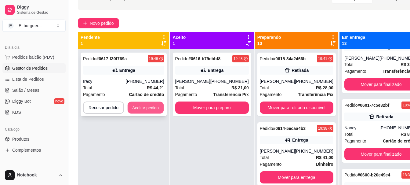
click at [148, 109] on button "Aceitar pedido" at bounding box center [146, 108] width 36 height 12
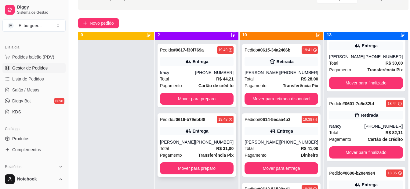
scroll to position [17, 0]
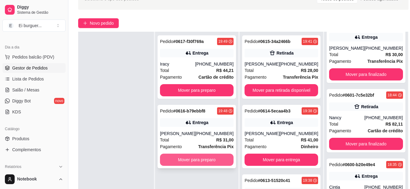
click at [200, 158] on button "Mover para preparo" at bounding box center [197, 160] width 74 height 12
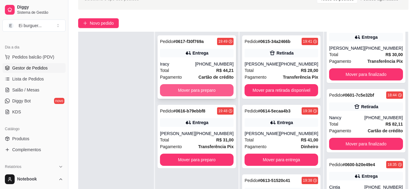
click at [209, 87] on button "Mover para preparo" at bounding box center [197, 90] width 74 height 12
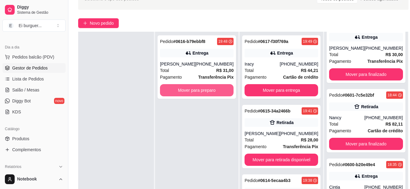
click at [198, 93] on button "Mover para preparo" at bounding box center [197, 90] width 74 height 12
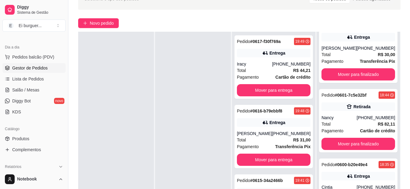
click at [186, 99] on div at bounding box center [193, 126] width 76 height 189
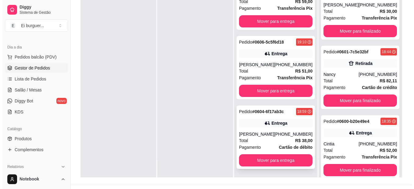
scroll to position [93, 0]
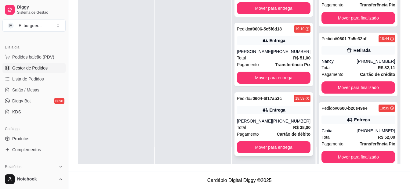
click at [277, 126] on div "Total R$ 38,00" at bounding box center [274, 127] width 74 height 7
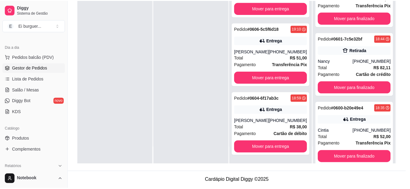
scroll to position [61, 0]
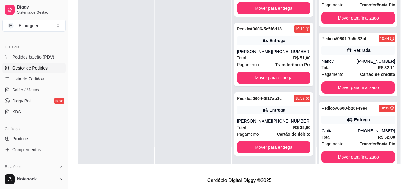
click at [197, 157] on div at bounding box center [193, 69] width 76 height 189
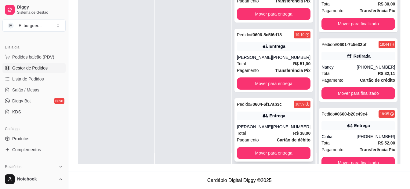
scroll to position [17, 0]
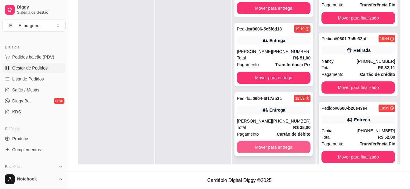
click at [280, 147] on button "Mover para entrega" at bounding box center [274, 147] width 74 height 12
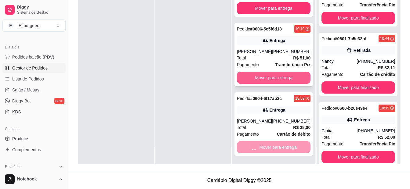
click at [273, 79] on button "Mover para entrega" at bounding box center [274, 78] width 74 height 12
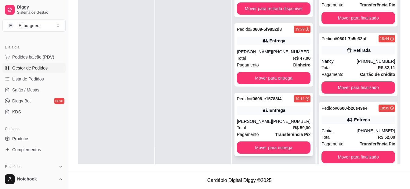
scroll to position [300, 0]
click at [278, 146] on button "Mover para entrega" at bounding box center [274, 148] width 74 height 12
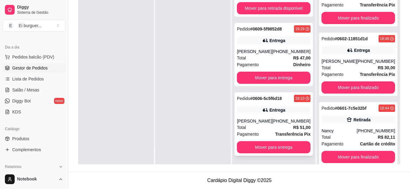
scroll to position [370, 0]
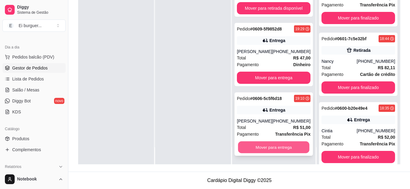
click at [289, 152] on button "Mover para entrega" at bounding box center [273, 148] width 71 height 12
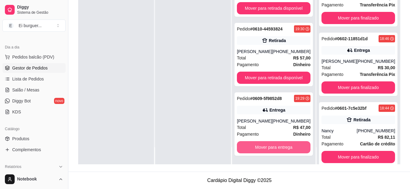
scroll to position [439, 0]
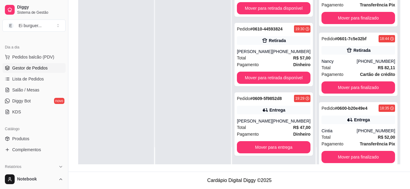
drag, startPoint x: 82, startPoint y: 81, endPoint x: 82, endPoint y: 77, distance: 4.6
click at [82, 78] on div at bounding box center [116, 69] width 76 height 189
click at [189, 69] on div at bounding box center [193, 69] width 76 height 189
click at [212, 157] on div at bounding box center [193, 69] width 76 height 189
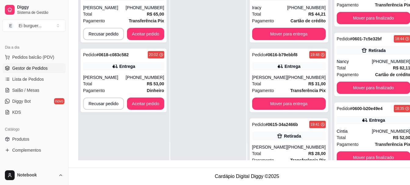
scroll to position [447, 0]
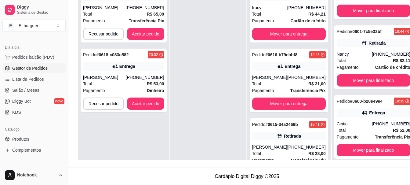
drag, startPoint x: 177, startPoint y: 45, endPoint x: 181, endPoint y: 47, distance: 4.2
click at [177, 45] on div at bounding box center [208, 67] width 76 height 185
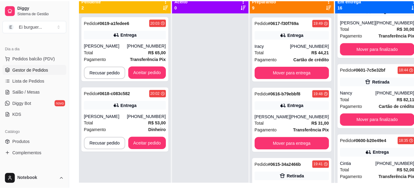
scroll to position [63, 0]
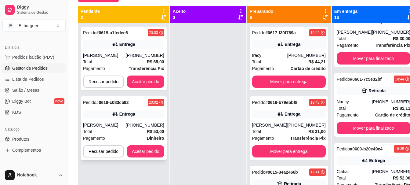
click at [144, 124] on div "[PHONE_NUMBER]" at bounding box center [145, 125] width 38 height 6
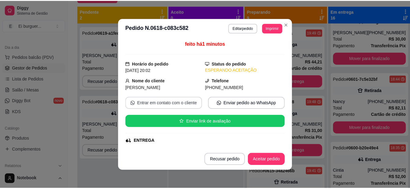
scroll to position [61, 0]
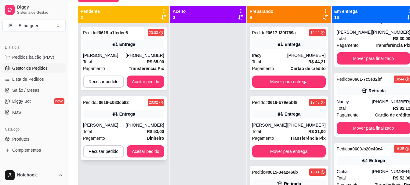
click at [119, 128] on div "[PERSON_NAME]" at bounding box center [104, 125] width 43 height 6
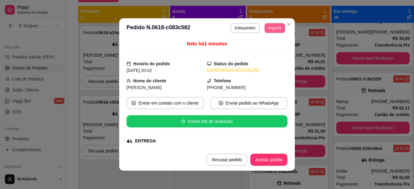
click at [270, 31] on button "Imprimir" at bounding box center [275, 28] width 20 height 10
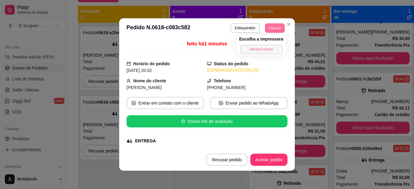
click at [262, 49] on button "IMPRESSORA" at bounding box center [261, 49] width 43 height 9
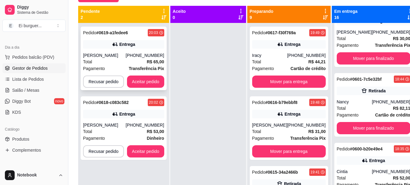
click at [126, 58] on div "[PERSON_NAME]" at bounding box center [104, 55] width 43 height 6
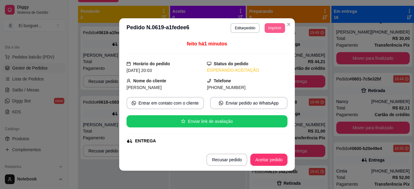
click at [276, 28] on button "Imprimir" at bounding box center [275, 28] width 20 height 10
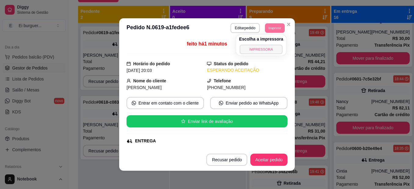
click at [269, 46] on button "IMPRESSORA" at bounding box center [261, 49] width 43 height 9
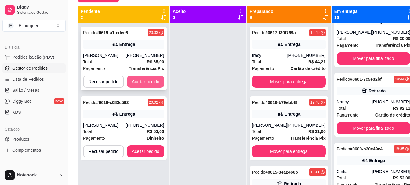
click at [137, 83] on button "Aceitar pedido" at bounding box center [145, 81] width 37 height 12
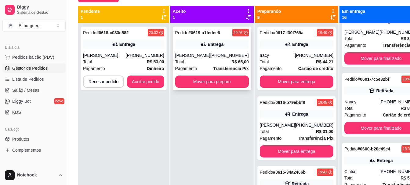
click at [195, 52] on div "[PERSON_NAME]" at bounding box center [192, 55] width 35 height 6
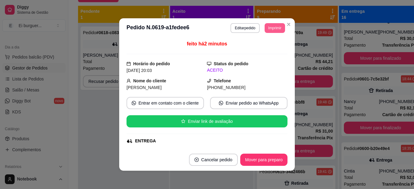
click at [279, 30] on button "Imprimir" at bounding box center [275, 28] width 20 height 10
click at [269, 51] on button "IMPRESSORA" at bounding box center [266, 47] width 35 height 8
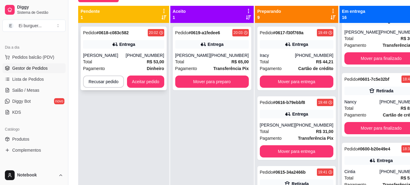
click at [115, 66] on div "Pagamento Dinheiro" at bounding box center [123, 68] width 81 height 7
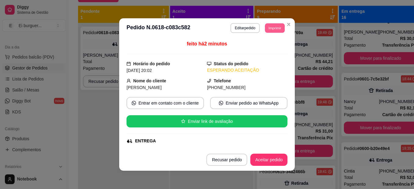
click at [265, 33] on button "Imprimir" at bounding box center [275, 27] width 20 height 9
click at [270, 48] on button "IMPRESSORA" at bounding box center [261, 49] width 43 height 9
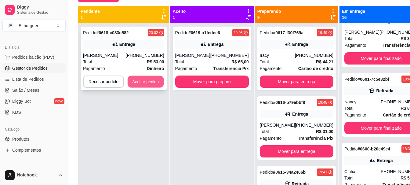
click at [148, 79] on button "Aceitar pedido" at bounding box center [146, 82] width 36 height 12
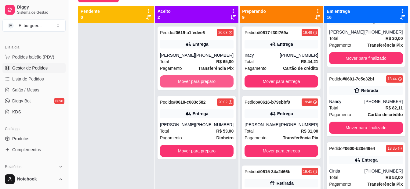
scroll to position [439, 0]
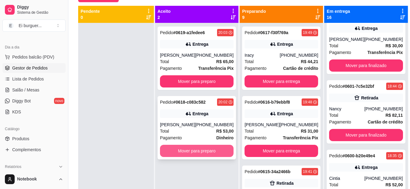
click at [214, 151] on button "Mover para preparo" at bounding box center [197, 151] width 74 height 12
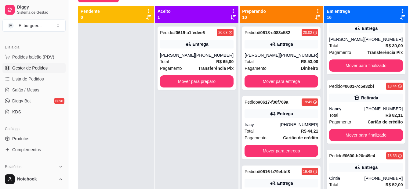
drag, startPoint x: 189, startPoint y: 110, endPoint x: 163, endPoint y: 110, distance: 26.5
click at [189, 110] on div "Pedido # 0619-a1fedee6 20:03 Entrega Tamires Félix [PHONE_NUMBER] Total R$ 65,0…" at bounding box center [196, 117] width 83 height 189
click at [16, 142] on link "Produtos" at bounding box center [33, 139] width 63 height 10
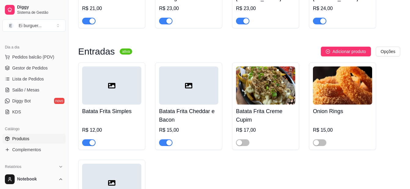
scroll to position [488, 0]
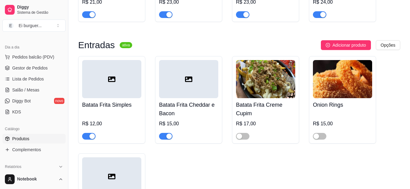
click at [88, 135] on span "button" at bounding box center [88, 136] width 13 height 7
click at [164, 138] on span "button" at bounding box center [165, 136] width 13 height 7
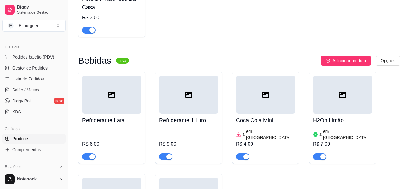
scroll to position [702, 0]
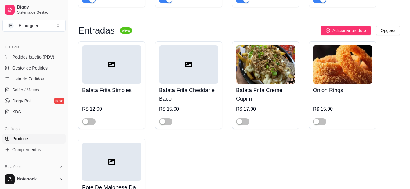
scroll to position [485, 0]
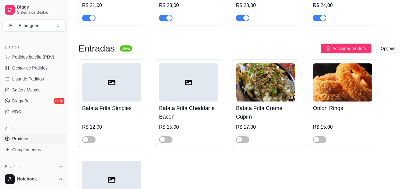
click at [76, 35] on div "Barato do dia pausada Adicionar produto Opções Chesse Bacon R$ 19,00 R$ 14,00 C…" at bounding box center [238, 25] width 341 height 924
click at [24, 70] on span "Gestor de Pedidos" at bounding box center [29, 68] width 35 height 6
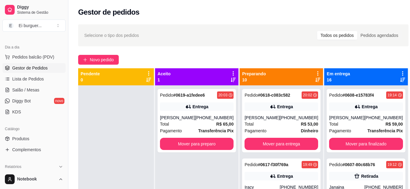
drag, startPoint x: 148, startPoint y: 175, endPoint x: 196, endPoint y: 180, distance: 48.1
click at [153, 175] on div at bounding box center [116, 179] width 76 height 189
click at [111, 118] on div at bounding box center [116, 179] width 76 height 189
click at [108, 128] on div at bounding box center [116, 179] width 76 height 189
click at [191, 142] on button "Mover para preparo" at bounding box center [196, 144] width 71 height 12
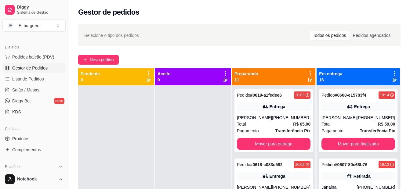
click at [201, 138] on div at bounding box center [193, 179] width 76 height 189
click at [36, 135] on link "Produtos" at bounding box center [33, 139] width 63 height 10
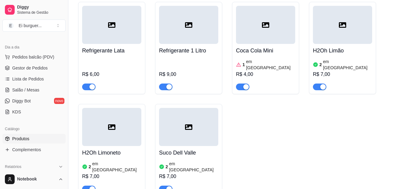
scroll to position [763, 0]
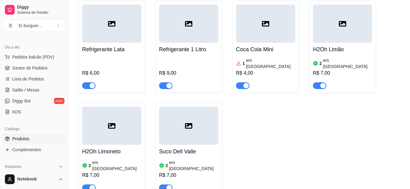
click at [244, 83] on div "button" at bounding box center [245, 85] width 5 height 5
click at [48, 64] on link "Gestor de Pedidos" at bounding box center [33, 68] width 63 height 10
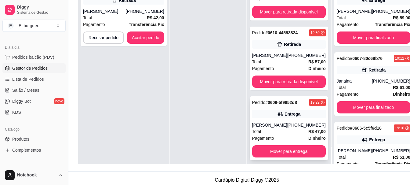
scroll to position [92, 0]
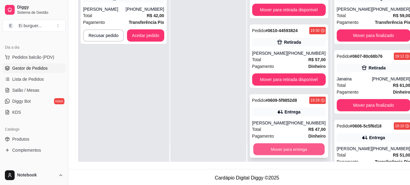
click at [290, 149] on button "Mover para entrega" at bounding box center [288, 149] width 71 height 12
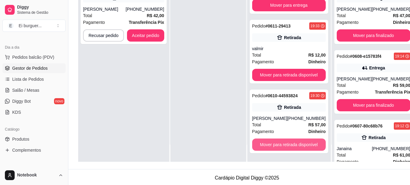
scroll to position [513, 0]
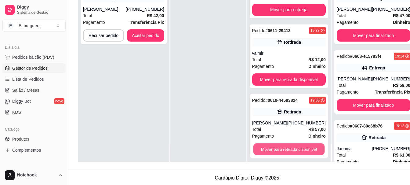
click at [290, 149] on button "Mover para retirada disponível" at bounding box center [288, 149] width 71 height 12
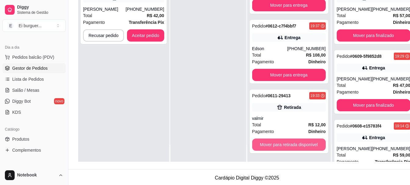
scroll to position [443, 0]
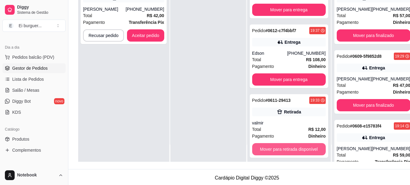
click at [290, 149] on button "Mover para retirada disponível" at bounding box center [289, 149] width 74 height 12
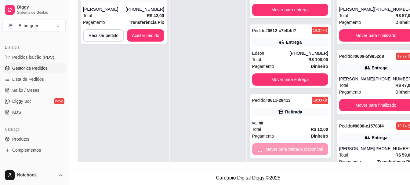
scroll to position [373, 0]
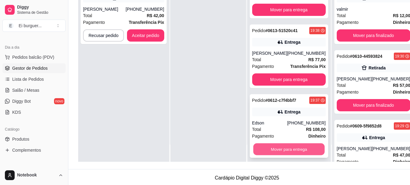
click at [289, 148] on button "Mover para entrega" at bounding box center [288, 149] width 71 height 12
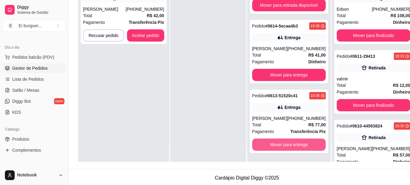
scroll to position [304, 0]
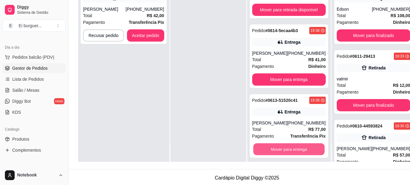
click at [289, 148] on button "Mover para entrega" at bounding box center [288, 149] width 71 height 12
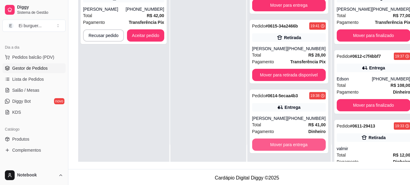
scroll to position [234, 0]
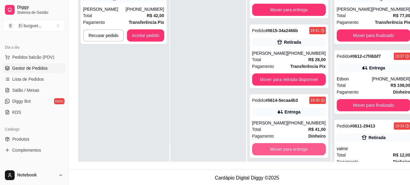
click at [289, 148] on button "Mover para entrega" at bounding box center [289, 149] width 74 height 12
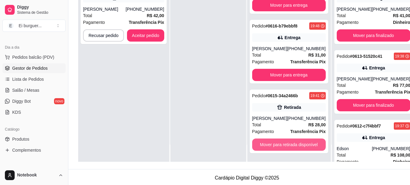
scroll to position [165, 0]
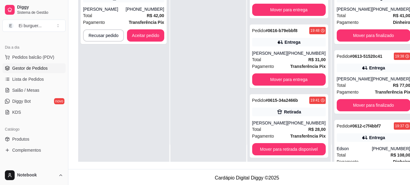
drag, startPoint x: 89, startPoint y: 80, endPoint x: 105, endPoint y: 82, distance: 15.4
click at [89, 80] on div "Pedido # 0620-ea665c1b 20:14 Retirada [PERSON_NAME] [PHONE_NUMBER] Total R$ 42,…" at bounding box center [123, 69] width 91 height 185
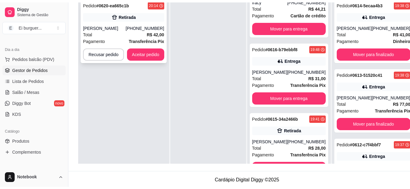
scroll to position [0, 0]
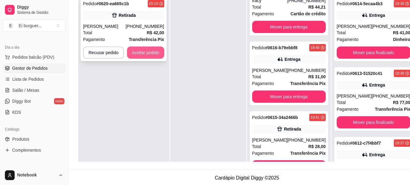
click at [147, 58] on button "Aceitar pedido" at bounding box center [145, 52] width 37 height 12
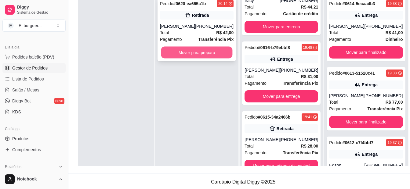
click at [186, 56] on button "Mover para preparo" at bounding box center [196, 53] width 71 height 12
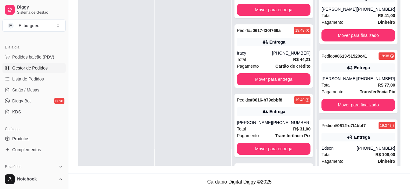
scroll to position [234, 0]
drag, startPoint x: 102, startPoint y: 52, endPoint x: 208, endPoint y: 108, distance: 120.0
click at [102, 52] on div at bounding box center [116, 71] width 76 height 189
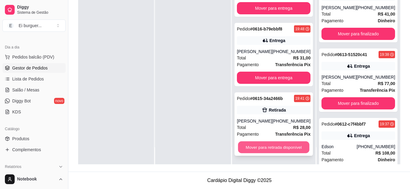
click at [280, 144] on button "Mover para retirada disponível" at bounding box center [273, 148] width 71 height 12
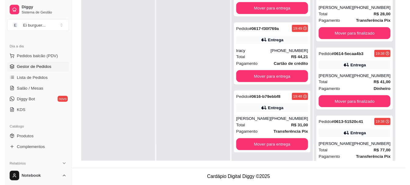
scroll to position [165, 0]
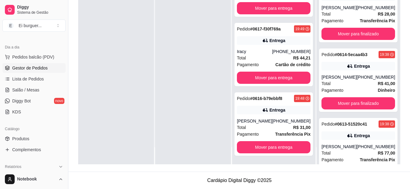
click at [189, 87] on div at bounding box center [193, 69] width 76 height 189
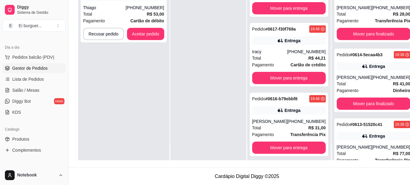
click at [188, 146] on div at bounding box center [208, 67] width 76 height 185
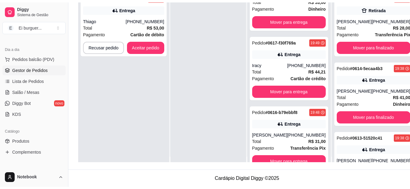
scroll to position [0, 0]
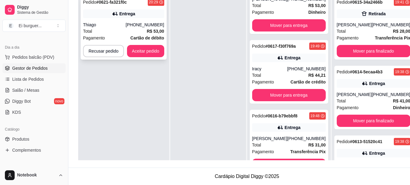
click at [119, 22] on div "Thiago" at bounding box center [104, 25] width 43 height 6
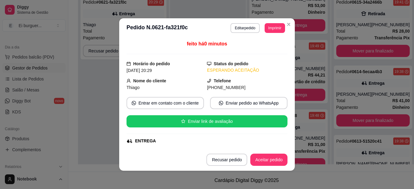
click at [272, 34] on header "**********" at bounding box center [207, 28] width 176 height 20
click at [274, 29] on button "Imprimir" at bounding box center [275, 28] width 20 height 10
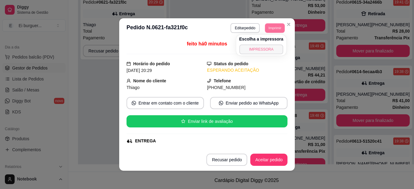
click at [267, 52] on button "IMPRESSORA" at bounding box center [262, 50] width 44 height 10
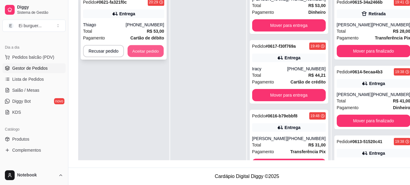
click at [136, 55] on button "Aceitar pedido" at bounding box center [146, 51] width 36 height 12
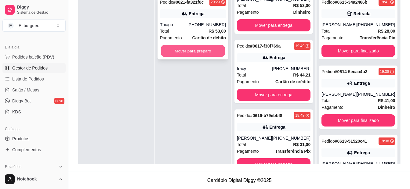
click at [195, 52] on button "Mover para preparo" at bounding box center [193, 51] width 64 height 12
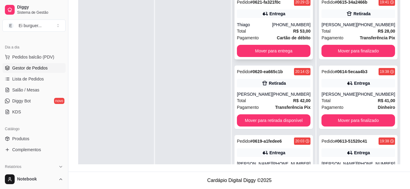
click at [275, 28] on div "Total R$ 53,00" at bounding box center [274, 31] width 74 height 7
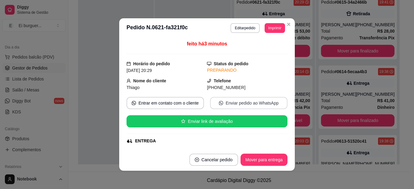
click at [239, 104] on button "Enviar pedido ao WhatsApp" at bounding box center [249, 103] width 78 height 12
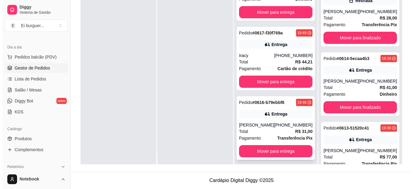
scroll to position [17, 0]
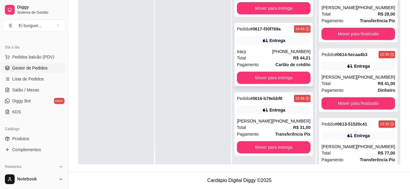
click at [264, 56] on div "Total R$ 44,21" at bounding box center [274, 58] width 74 height 7
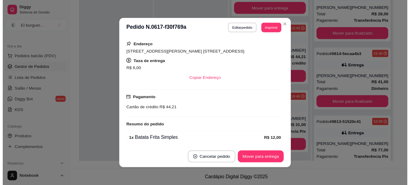
scroll to position [122, 0]
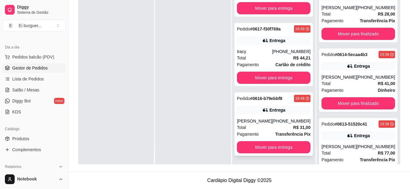
click at [264, 113] on icon at bounding box center [265, 110] width 6 height 6
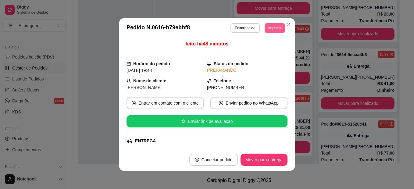
click at [269, 30] on button "Imprimir" at bounding box center [275, 28] width 20 height 10
click at [262, 47] on button "IMPRESSORA" at bounding box center [266, 47] width 35 height 8
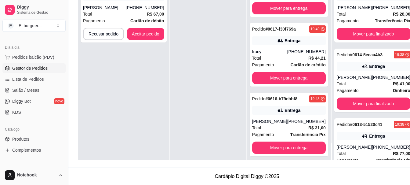
click at [181, 81] on div at bounding box center [208, 67] width 76 height 185
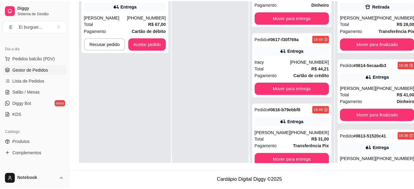
scroll to position [0, 0]
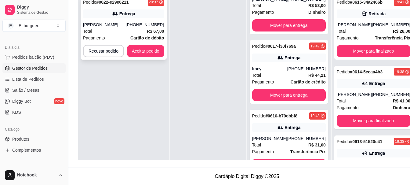
click at [131, 28] on div "Total R$ 67,00" at bounding box center [123, 31] width 81 height 7
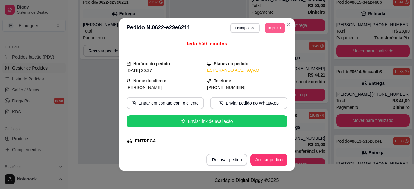
click at [265, 28] on button "Imprimir" at bounding box center [275, 28] width 20 height 10
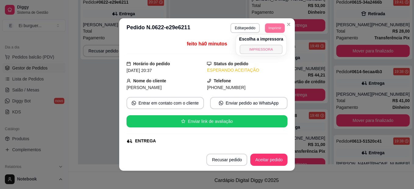
click at [254, 53] on button "IMPRESSORA" at bounding box center [261, 49] width 43 height 9
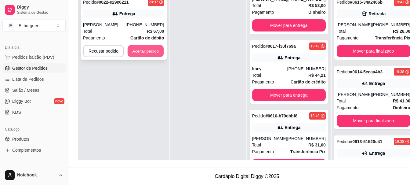
click at [153, 48] on button "Aceitar pedido" at bounding box center [146, 51] width 36 height 12
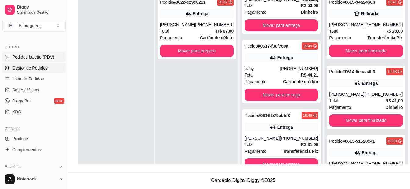
click at [54, 60] on button "Pedidos balcão (PDV)" at bounding box center [33, 57] width 63 height 10
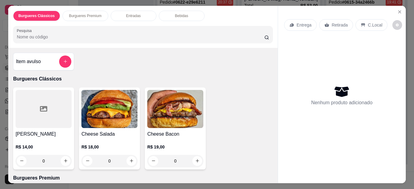
click at [128, 157] on div "0" at bounding box center [109, 161] width 56 height 12
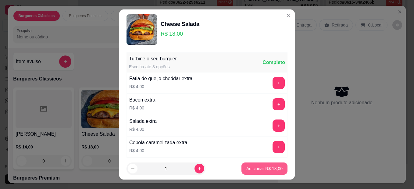
click at [251, 164] on button "Adicionar R$ 18,00" at bounding box center [265, 169] width 46 height 12
type input "1"
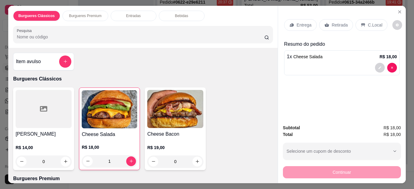
click at [195, 158] on div "0" at bounding box center [175, 162] width 56 height 12
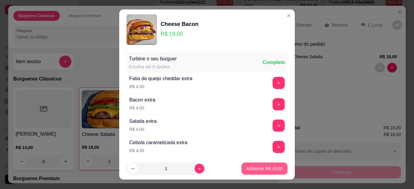
click at [257, 171] on p "Adicionar R$ 19,00" at bounding box center [265, 169] width 36 height 6
type input "1"
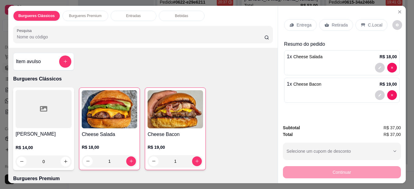
click at [332, 26] on p "Retirada" at bounding box center [340, 25] width 16 height 6
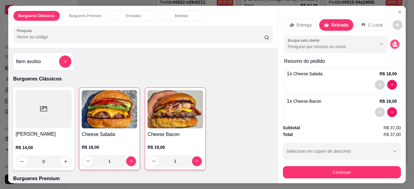
click at [392, 41] on icon "decrease-product-quantity" at bounding box center [394, 43] width 5 height 5
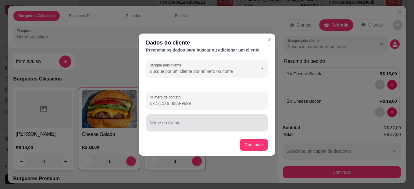
click at [240, 122] on input "Nome do cliente" at bounding box center [207, 125] width 115 height 6
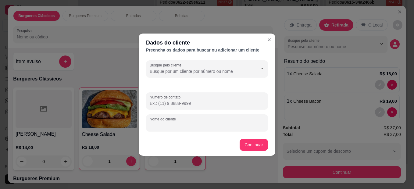
click at [180, 125] on input "Nome do cliente" at bounding box center [207, 125] width 115 height 6
type input "[PERSON_NAME]"
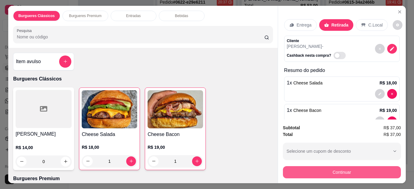
click at [338, 170] on button "Continuar" at bounding box center [342, 172] width 118 height 12
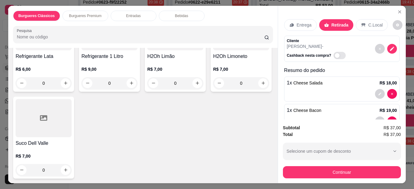
scroll to position [458, 0]
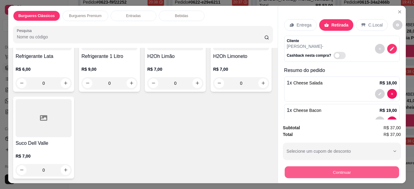
click at [334, 169] on button "Continuar" at bounding box center [342, 173] width 114 height 12
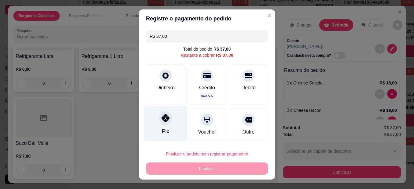
click at [162, 119] on icon at bounding box center [166, 118] width 8 height 8
type input "R$ 0,00"
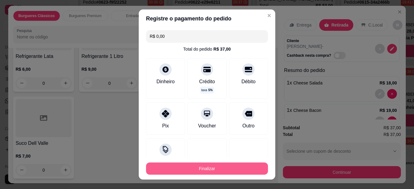
click at [188, 165] on button "Finalizar" at bounding box center [207, 169] width 122 height 12
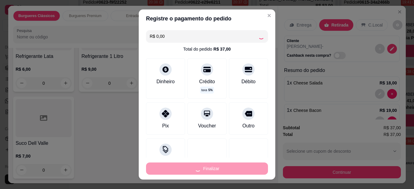
type input "0"
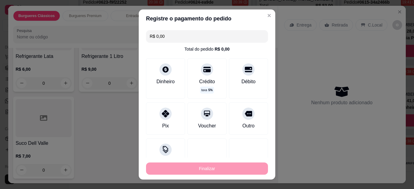
type input "-R$ 37,00"
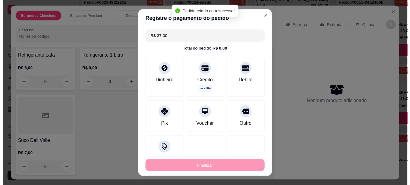
scroll to position [457, 0]
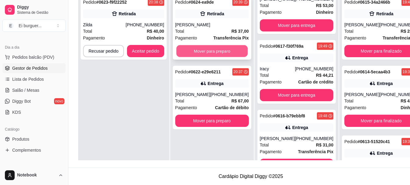
click at [191, 54] on button "Mover para preparo" at bounding box center [211, 51] width 71 height 12
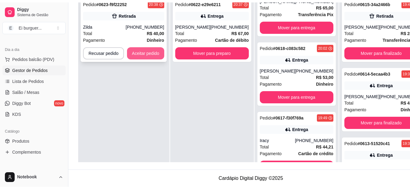
scroll to position [304, 0]
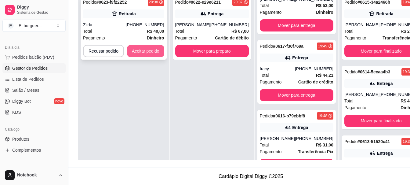
click at [155, 51] on button "Aceitar pedido" at bounding box center [145, 51] width 37 height 12
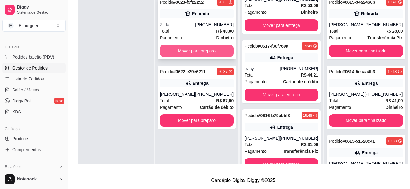
click at [213, 54] on button "Mover para preparo" at bounding box center [197, 51] width 74 height 12
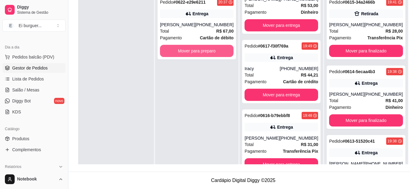
click at [213, 54] on button "Mover para preparo" at bounding box center [197, 51] width 74 height 12
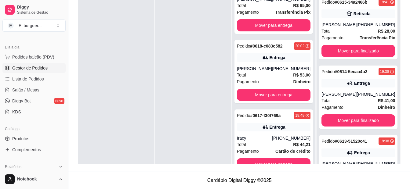
scroll to position [443, 0]
click at [97, 72] on div at bounding box center [116, 86] width 76 height 189
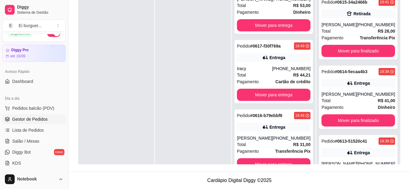
scroll to position [0, 0]
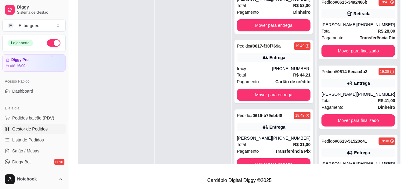
click at [51, 41] on button "button" at bounding box center [53, 42] width 13 height 7
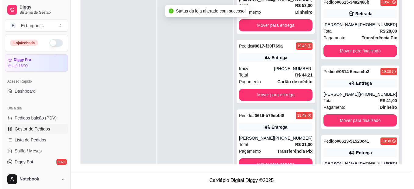
scroll to position [17, 0]
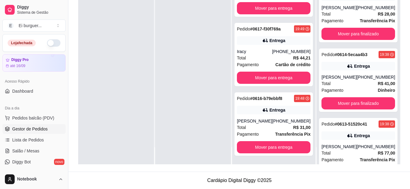
click at [192, 90] on div at bounding box center [193, 69] width 76 height 189
click at [246, 57] on span "Total" at bounding box center [241, 58] width 9 height 7
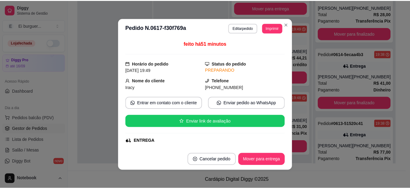
scroll to position [61, 0]
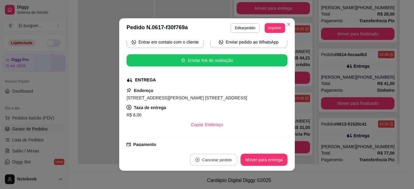
click at [215, 160] on button "Cancelar pedido" at bounding box center [213, 160] width 47 height 12
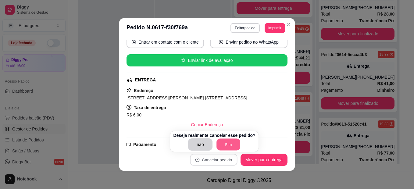
click at [225, 145] on button "Sim" at bounding box center [229, 145] width 24 height 12
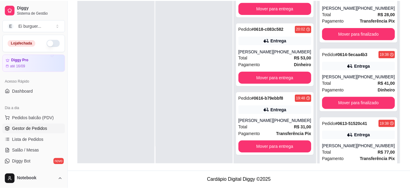
scroll to position [373, 0]
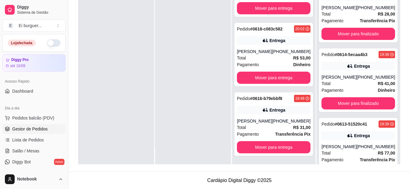
click at [209, 86] on div at bounding box center [193, 69] width 76 height 189
click at [204, 91] on div at bounding box center [193, 69] width 76 height 189
click at [215, 77] on div at bounding box center [193, 69] width 76 height 189
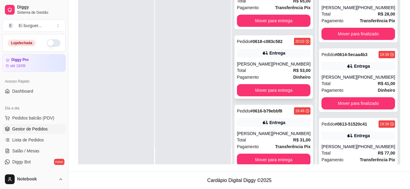
scroll to position [343, 0]
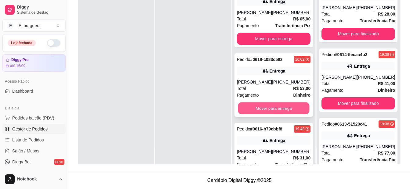
click at [276, 109] on button "Mover para entrega" at bounding box center [273, 109] width 71 height 12
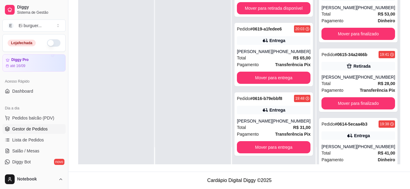
scroll to position [304, 0]
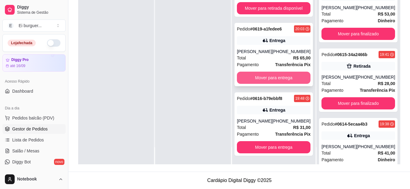
click at [270, 80] on button "Mover para entrega" at bounding box center [274, 78] width 74 height 12
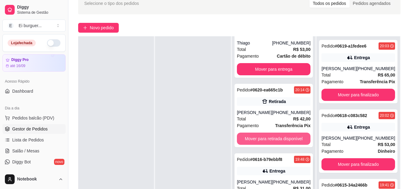
scroll to position [93, 0]
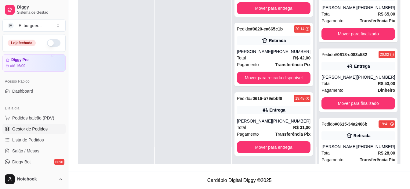
click at [178, 148] on div at bounding box center [193, 69] width 76 height 189
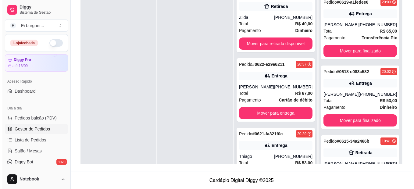
scroll to position [92, 0]
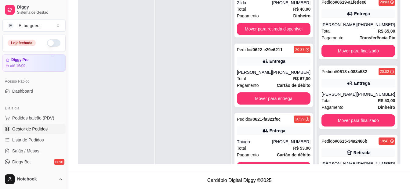
click at [178, 55] on div at bounding box center [193, 86] width 76 height 189
click at [31, 116] on span "Pedidos balcão (PDV)" at bounding box center [33, 118] width 42 height 6
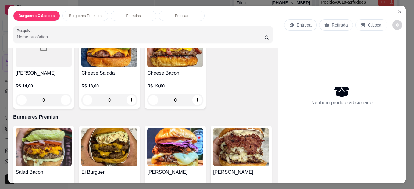
scroll to position [92, 0]
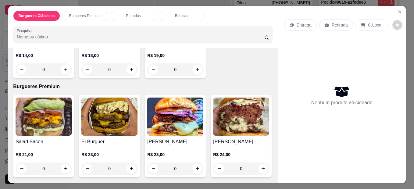
click at [131, 166] on div "0" at bounding box center [109, 169] width 56 height 12
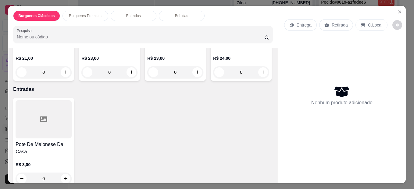
scroll to position [214, 0]
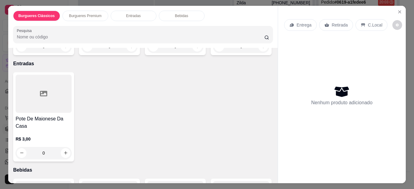
click at [213, 53] on div "0" at bounding box center [241, 47] width 56 height 12
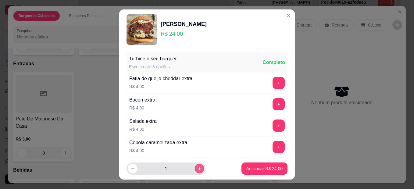
click at [197, 167] on icon "increase-product-quantity" at bounding box center [199, 169] width 5 height 5
type input "2"
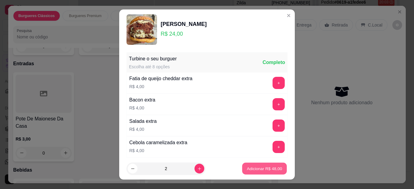
click at [247, 167] on p "Adicionar R$ 48,00" at bounding box center [264, 169] width 35 height 6
type input "2"
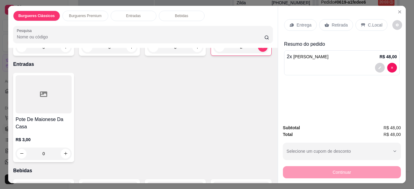
click at [214, 53] on div "2" at bounding box center [242, 47] width 56 height 12
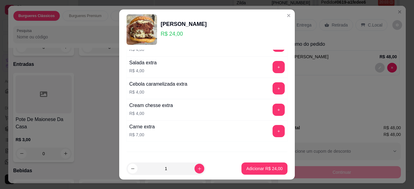
scroll to position [61, 0]
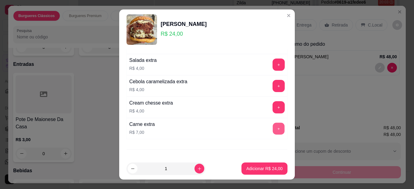
click at [273, 128] on button "+" at bounding box center [279, 129] width 12 height 12
click at [258, 168] on p "Adicionar R$ 31,00" at bounding box center [265, 169] width 36 height 6
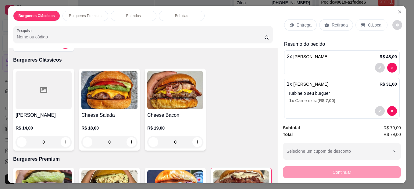
scroll to position [0, 0]
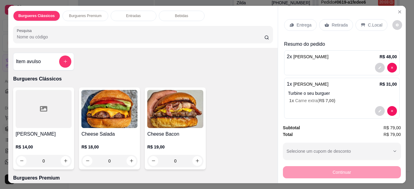
click at [61, 160] on div "0" at bounding box center [44, 161] width 56 height 12
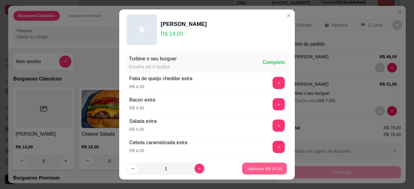
click at [242, 167] on button "Adicionar R$ 14,00" at bounding box center [264, 169] width 45 height 12
type input "1"
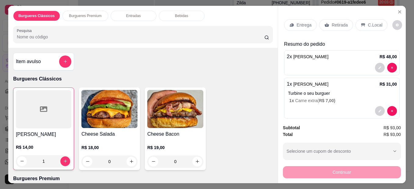
click at [332, 22] on p "Retirada" at bounding box center [340, 25] width 16 height 6
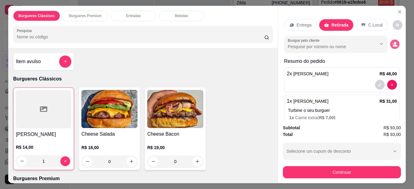
click at [392, 41] on icon "decrease-product-quantity" at bounding box center [394, 43] width 5 height 5
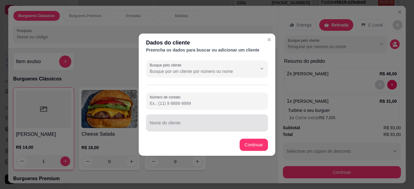
click at [219, 121] on div at bounding box center [207, 123] width 115 height 12
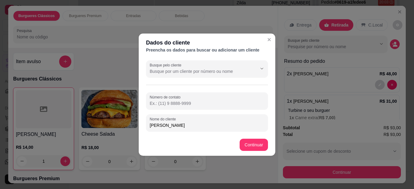
type input "[PERSON_NAME]"
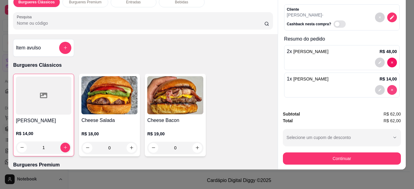
scroll to position [18, 0]
click at [378, 61] on icon "decrease-product-quantity" at bounding box center [380, 63] width 4 height 4
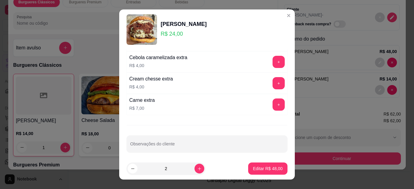
scroll to position [88, 0]
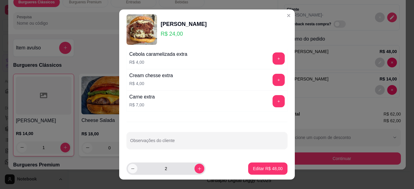
click at [131, 170] on icon "decrease-product-quantity" at bounding box center [133, 169] width 5 height 5
type input "1"
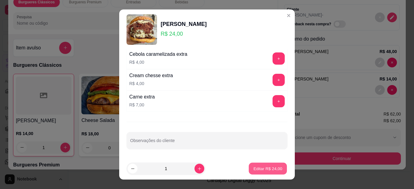
click at [255, 166] on p "Editar R$ 24,00" at bounding box center [268, 169] width 29 height 6
type input "1"
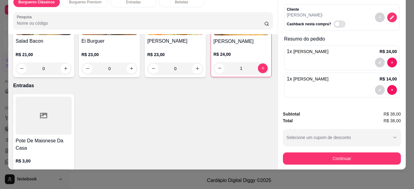
scroll to position [183, 0]
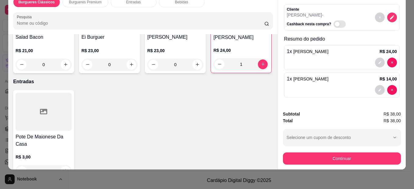
click at [214, 70] on div "1" at bounding box center [242, 64] width 56 height 12
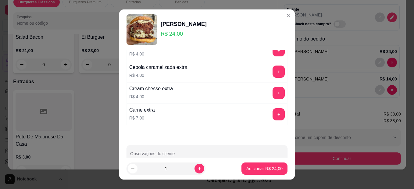
scroll to position [88, 0]
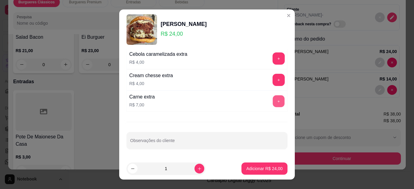
click at [273, 103] on button "+" at bounding box center [279, 102] width 12 height 12
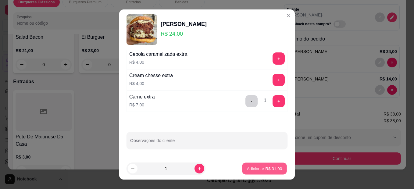
click at [254, 168] on p "Adicionar R$ 31,00" at bounding box center [264, 169] width 35 height 6
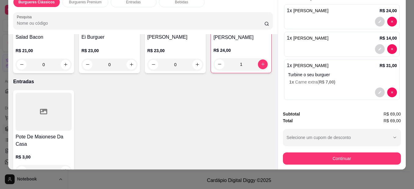
scroll to position [61, 0]
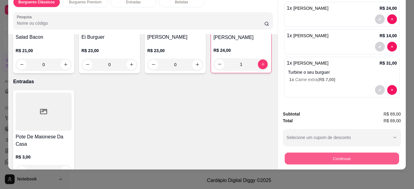
click at [352, 154] on button "Continuar" at bounding box center [342, 159] width 114 height 12
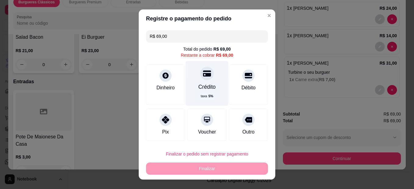
click at [208, 77] on div "Crédito taxa 5 %" at bounding box center [207, 83] width 43 height 45
type input "R$ 0,00"
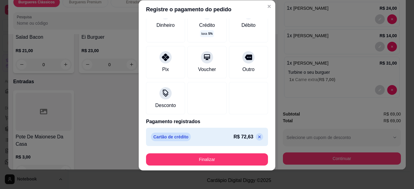
scroll to position [10, 0]
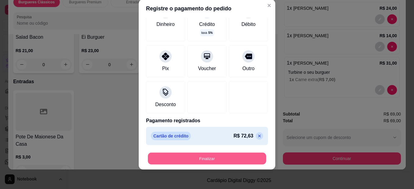
click at [209, 159] on button "Finalizar" at bounding box center [207, 159] width 118 height 12
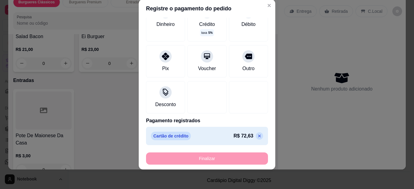
type input "0"
type input "-R$ 69,00"
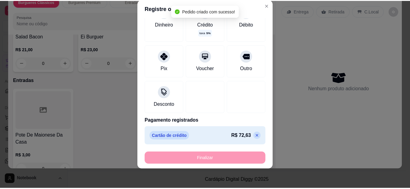
scroll to position [182, 0]
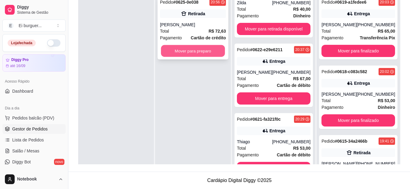
click at [208, 49] on button "Mover para preparo" at bounding box center [193, 51] width 64 height 12
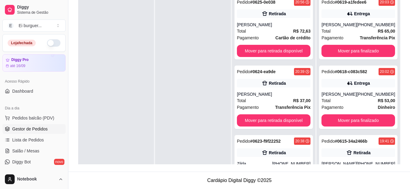
drag, startPoint x: 144, startPoint y: 152, endPoint x: 167, endPoint y: 162, distance: 25.0
click at [145, 153] on div at bounding box center [116, 86] width 76 height 189
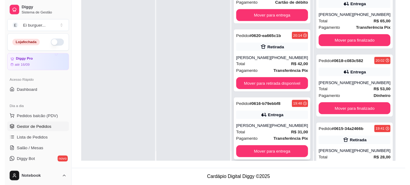
scroll to position [17, 0]
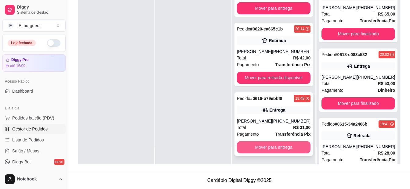
click at [276, 147] on button "Mover para entrega" at bounding box center [274, 147] width 74 height 12
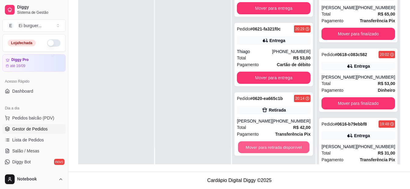
click at [276, 147] on button "Mover para retirada disponível" at bounding box center [273, 148] width 71 height 12
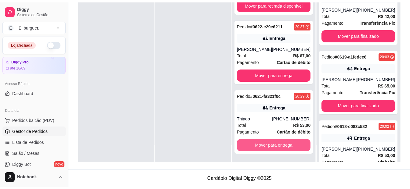
scroll to position [165, 0]
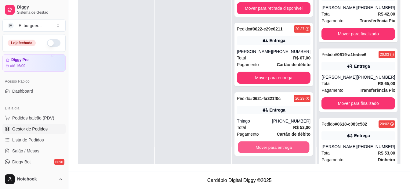
click at [276, 147] on button "Mover para entrega" at bounding box center [273, 148] width 71 height 12
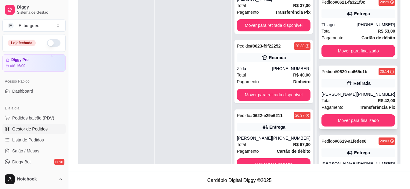
scroll to position [31, 0]
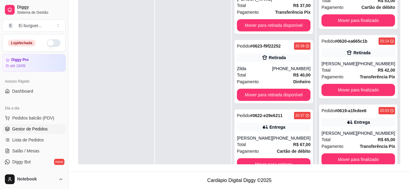
drag, startPoint x: 363, startPoint y: 131, endPoint x: 342, endPoint y: 135, distance: 21.1
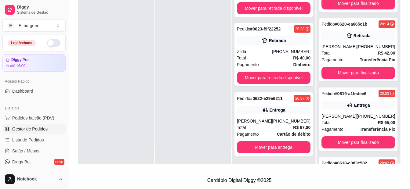
click at [207, 100] on div at bounding box center [193, 69] width 76 height 189
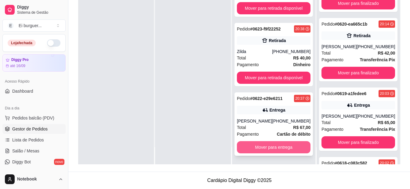
click at [273, 149] on button "Mover para entrega" at bounding box center [274, 147] width 74 height 12
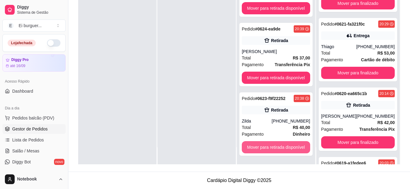
scroll to position [26, 0]
click at [273, 149] on button "Mover para retirada disponível" at bounding box center [276, 147] width 68 height 12
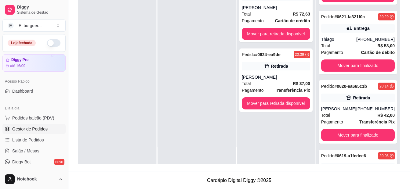
scroll to position [170, 0]
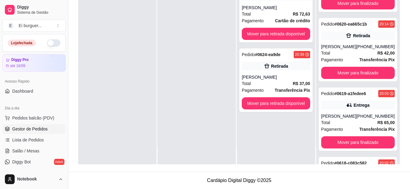
click at [101, 77] on div at bounding box center [117, 69] width 78 height 189
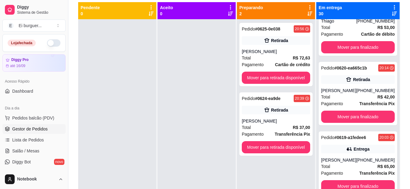
scroll to position [63, 0]
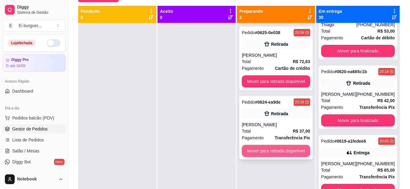
click at [297, 148] on button "Mover para retirada disponível" at bounding box center [276, 151] width 68 height 12
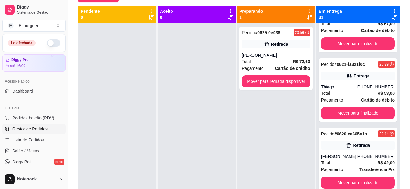
scroll to position [239, 0]
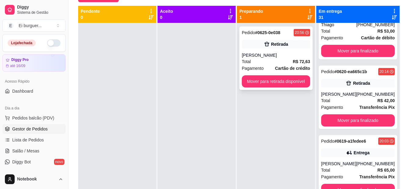
click at [274, 88] on div "Pedido # 0625-0e038 20:56 Retirada rodolfo Total R$ 72,63 Pagamento Cartão de c…" at bounding box center [275, 58] width 73 height 63
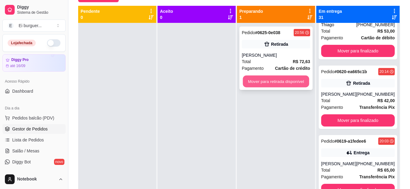
click at [296, 80] on button "Mover para retirada disponível" at bounding box center [276, 82] width 66 height 12
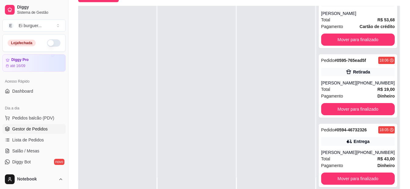
scroll to position [2049, 0]
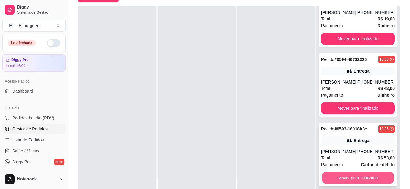
click at [336, 177] on button "Mover para finalizado" at bounding box center [357, 178] width 71 height 12
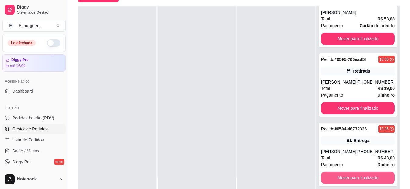
scroll to position [1980, 0]
click at [336, 176] on button "Mover para finalizado" at bounding box center [358, 178] width 74 height 12
click at [336, 176] on button "Mover para finalizado" at bounding box center [357, 178] width 71 height 12
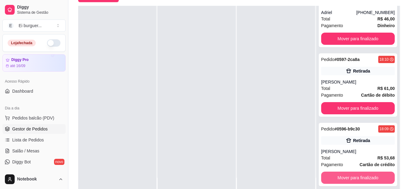
scroll to position [1841, 0]
click at [336, 176] on button "Mover para finalizado" at bounding box center [358, 178] width 74 height 12
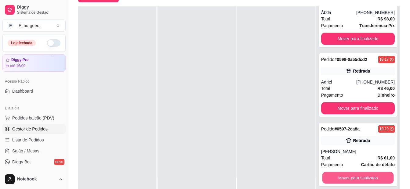
click at [336, 176] on button "Mover para finalizado" at bounding box center [357, 178] width 71 height 12
click at [336, 176] on button "Mover para finalizado" at bounding box center [358, 178] width 74 height 12
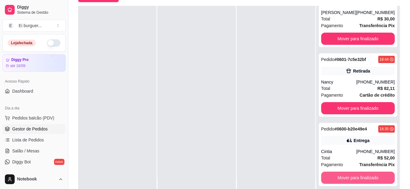
scroll to position [1562, 0]
click at [336, 176] on button "Mover para finalizado" at bounding box center [357, 178] width 71 height 12
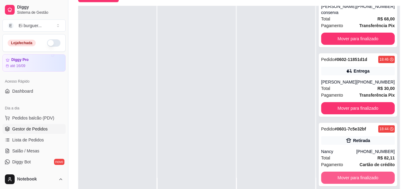
scroll to position [1493, 0]
click at [336, 176] on button "Mover para finalizado" at bounding box center [358, 178] width 74 height 12
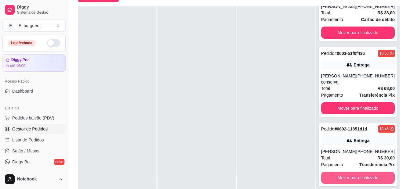
click at [336, 176] on button "Mover para finalizado" at bounding box center [358, 178] width 74 height 12
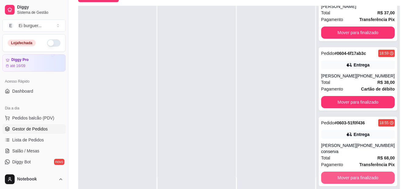
click at [336, 176] on button "Mover para finalizado" at bounding box center [358, 178] width 74 height 12
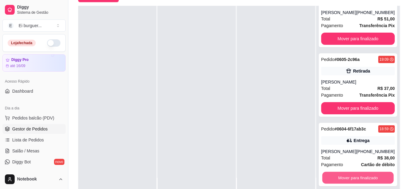
click at [336, 176] on button "Mover para finalizado" at bounding box center [357, 178] width 71 height 12
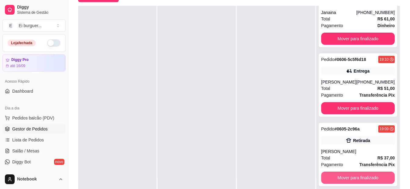
click at [336, 176] on button "Mover para finalizado" at bounding box center [358, 178] width 74 height 12
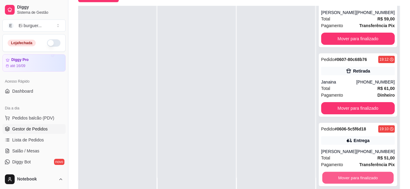
click at [336, 176] on button "Mover para finalizado" at bounding box center [357, 178] width 71 height 12
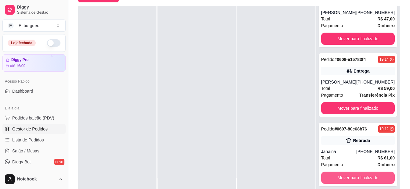
click at [336, 176] on button "Mover para finalizado" at bounding box center [358, 178] width 74 height 12
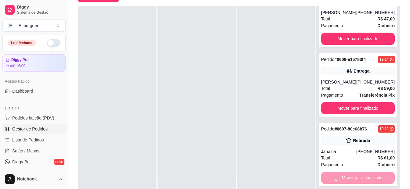
scroll to position [1006, 0]
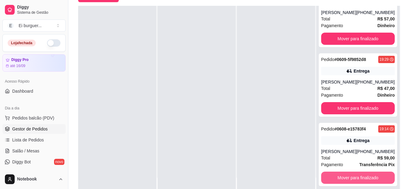
click at [336, 176] on button "Mover para finalizado" at bounding box center [358, 178] width 74 height 12
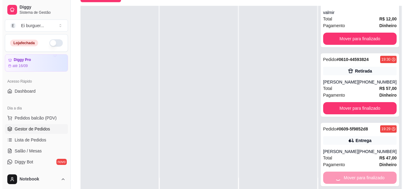
scroll to position [867, 0]
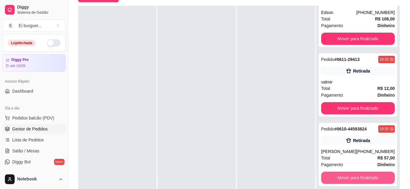
click at [336, 176] on button "Mover para finalizado" at bounding box center [358, 178] width 74 height 12
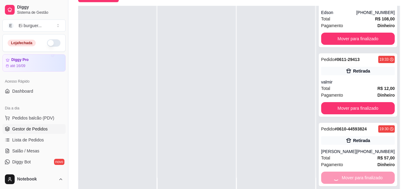
click at [336, 176] on div "Mover para finalizado" at bounding box center [358, 178] width 74 height 12
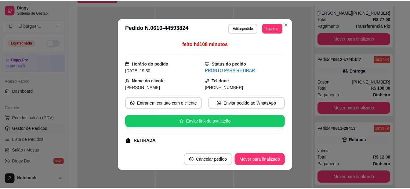
scroll to position [791, 0]
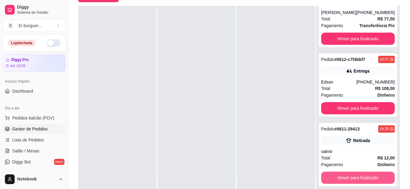
click at [336, 176] on button "Mover para finalizado" at bounding box center [358, 178] width 74 height 12
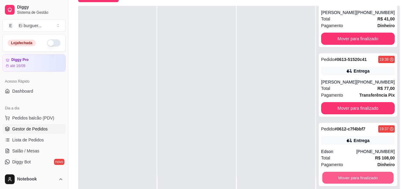
click at [336, 176] on button "Mover para finalizado" at bounding box center [357, 178] width 71 height 12
click at [336, 176] on button "Mover para finalizado" at bounding box center [358, 178] width 74 height 12
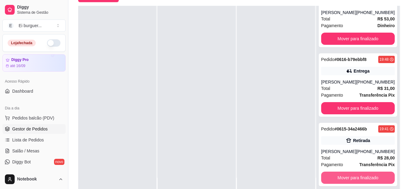
click at [336, 176] on button "Mover para finalizado" at bounding box center [358, 178] width 74 height 12
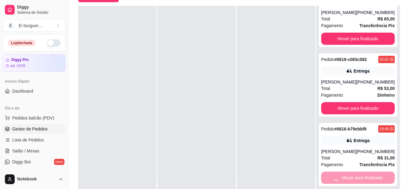
scroll to position [373, 0]
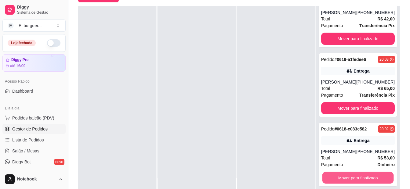
click at [336, 176] on button "Mover para finalizado" at bounding box center [357, 178] width 71 height 12
click at [336, 176] on button "Mover para finalizado" at bounding box center [358, 178] width 74 height 12
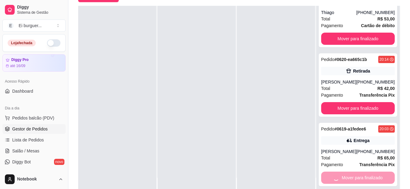
scroll to position [234, 0]
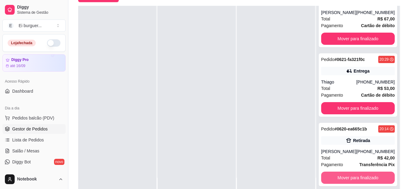
click at [336, 176] on button "Mover para finalizado" at bounding box center [358, 178] width 74 height 12
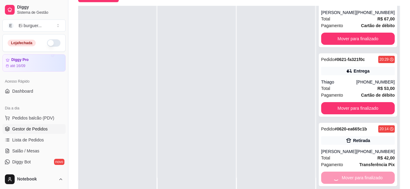
scroll to position [165, 0]
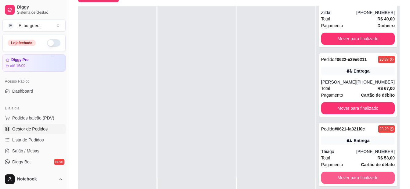
click at [336, 176] on button "Mover para finalizado" at bounding box center [358, 178] width 74 height 12
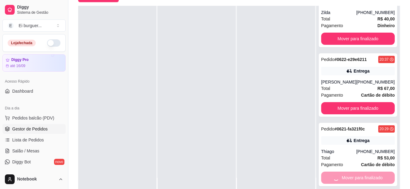
scroll to position [95, 0]
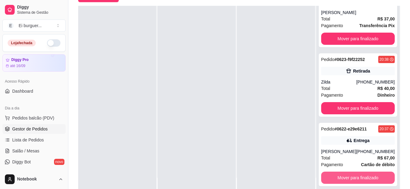
click at [336, 176] on button "Mover para finalizado" at bounding box center [358, 178] width 74 height 12
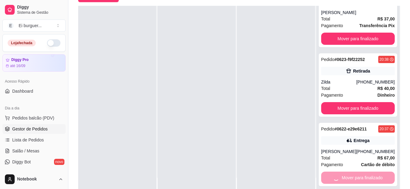
scroll to position [26, 0]
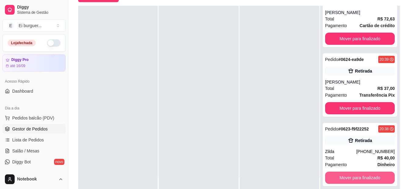
click at [336, 176] on button "Mover para finalizado" at bounding box center [360, 178] width 70 height 12
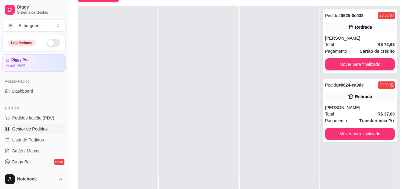
scroll to position [0, 0]
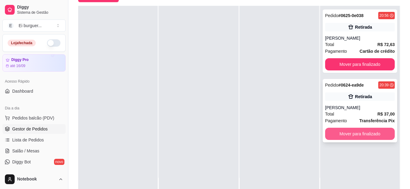
click at [345, 135] on button "Mover para finalizado" at bounding box center [360, 134] width 70 height 12
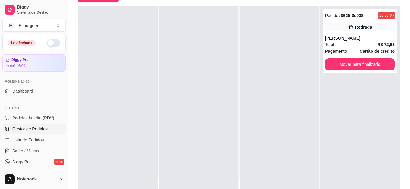
click at [255, 175] on div at bounding box center [279, 100] width 79 height 189
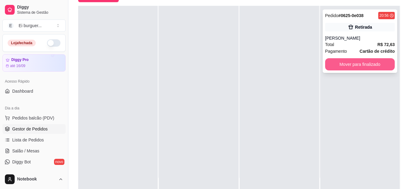
click at [365, 62] on button "Mover para finalizado" at bounding box center [360, 64] width 70 height 12
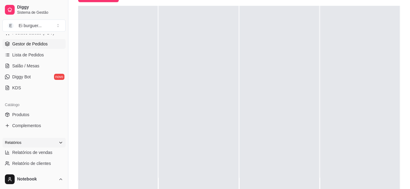
scroll to position [92, 0]
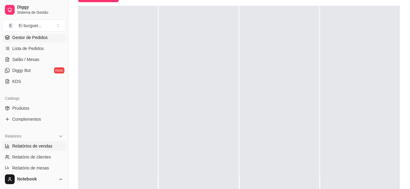
click at [31, 144] on span "Relatórios de vendas" at bounding box center [32, 146] width 40 height 6
select select "ALL"
select select "0"
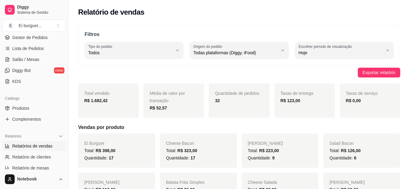
click at [38, 147] on span "Relatórios de vendas" at bounding box center [32, 146] width 40 height 6
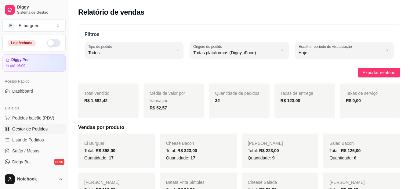
click at [14, 127] on span "Gestor de Pedidos" at bounding box center [29, 129] width 35 height 6
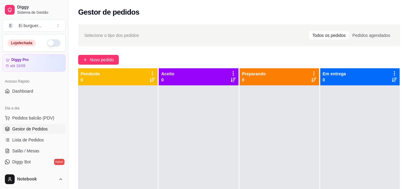
click at [225, 101] on div at bounding box center [198, 179] width 79 height 189
click at [225, 114] on div at bounding box center [198, 179] width 79 height 189
